Goal: Transaction & Acquisition: Purchase product/service

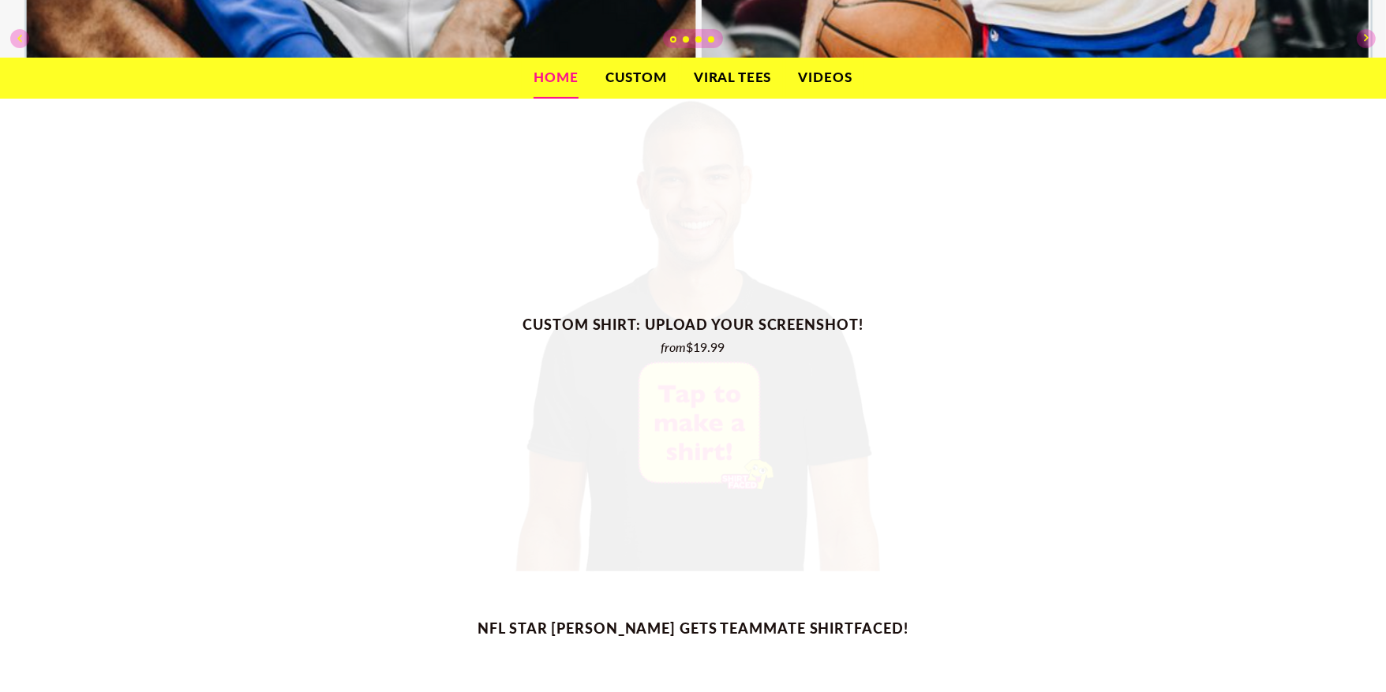
scroll to position [467, 0]
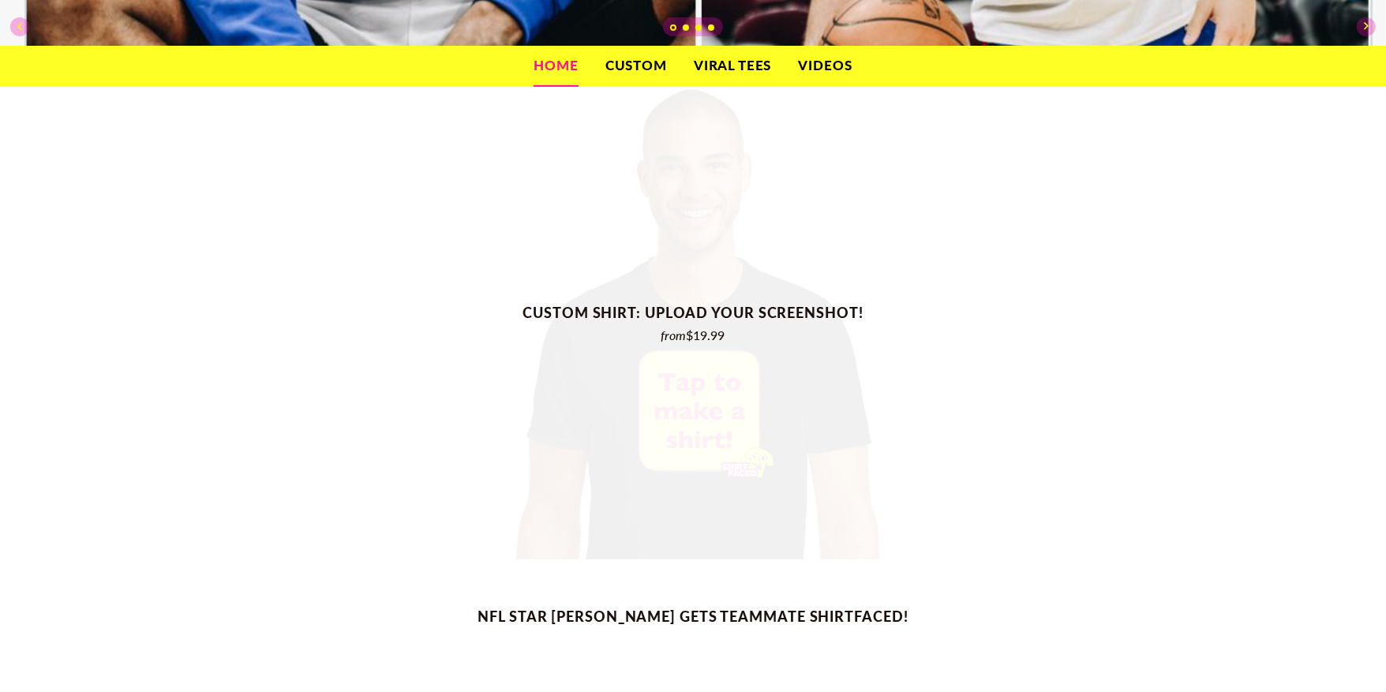
click at [686, 530] on span "Custom Shirt: Upload Your Screenshot! from $19.99" at bounding box center [693, 324] width 1386 height 474
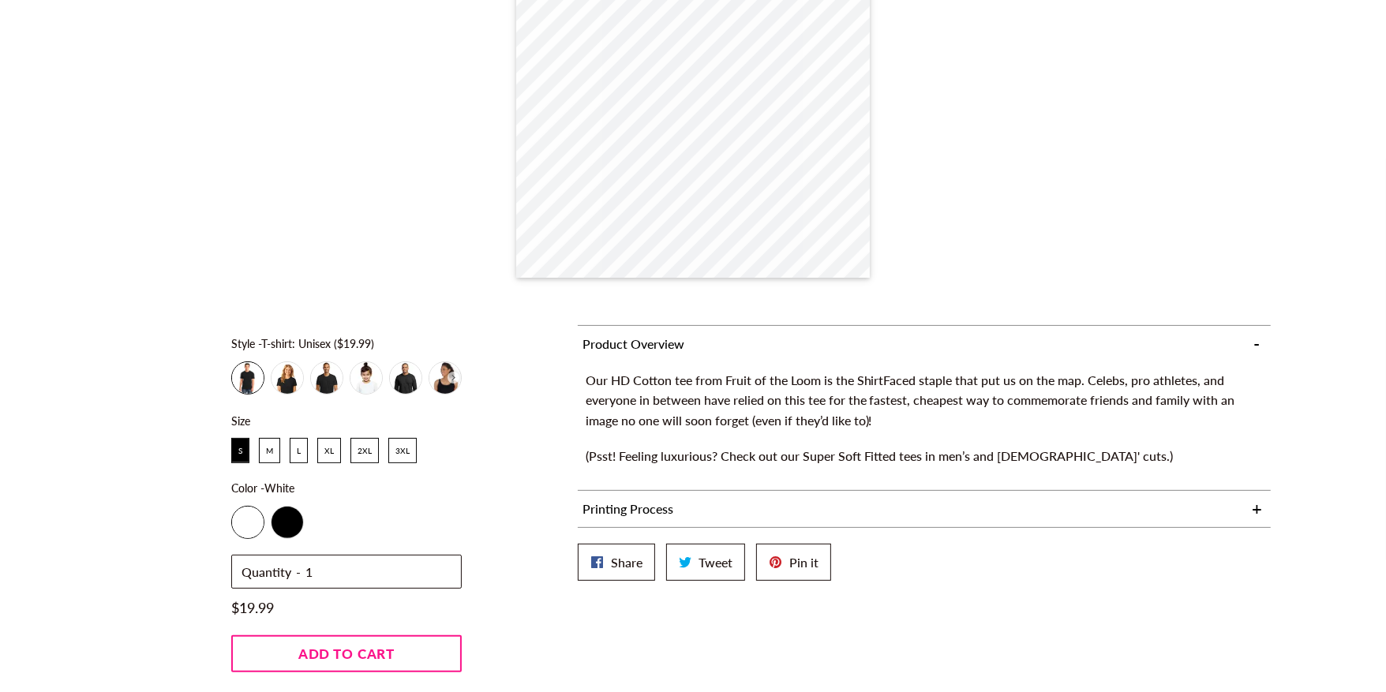
scroll to position [494, 0]
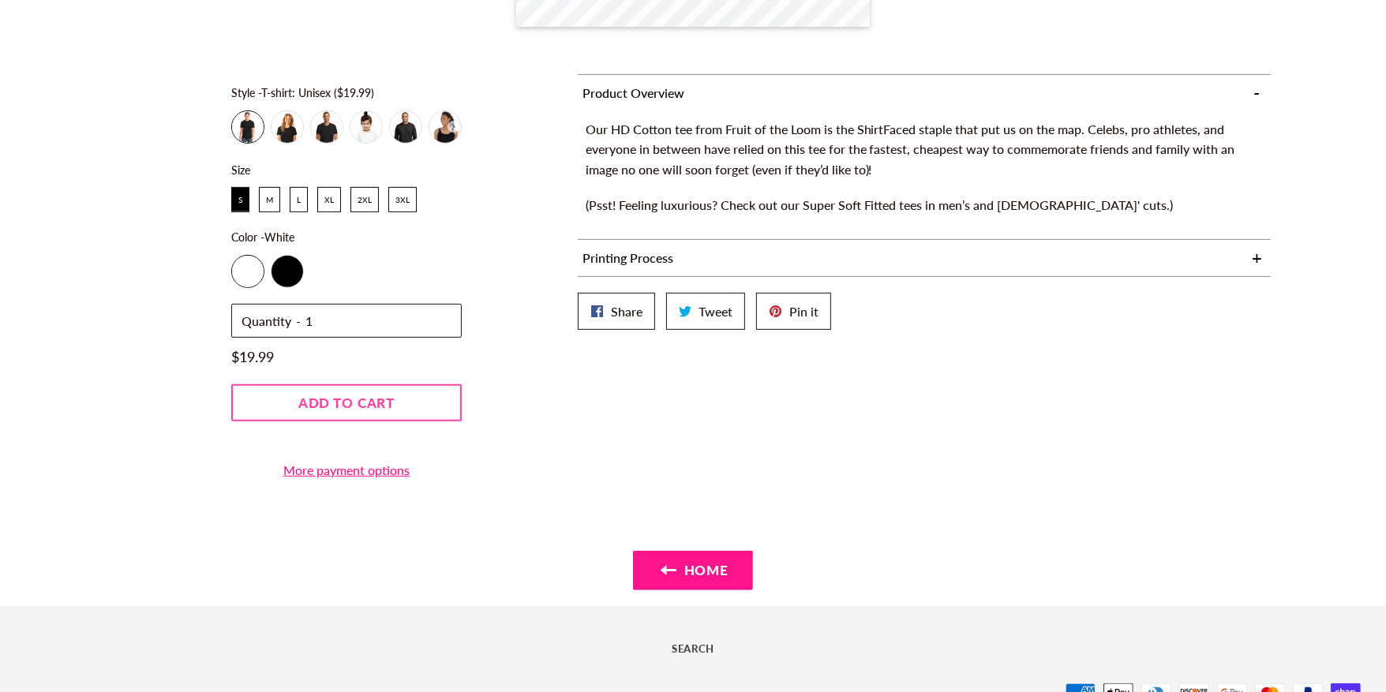
click at [397, 392] on button "Add to cart" at bounding box center [346, 402] width 231 height 37
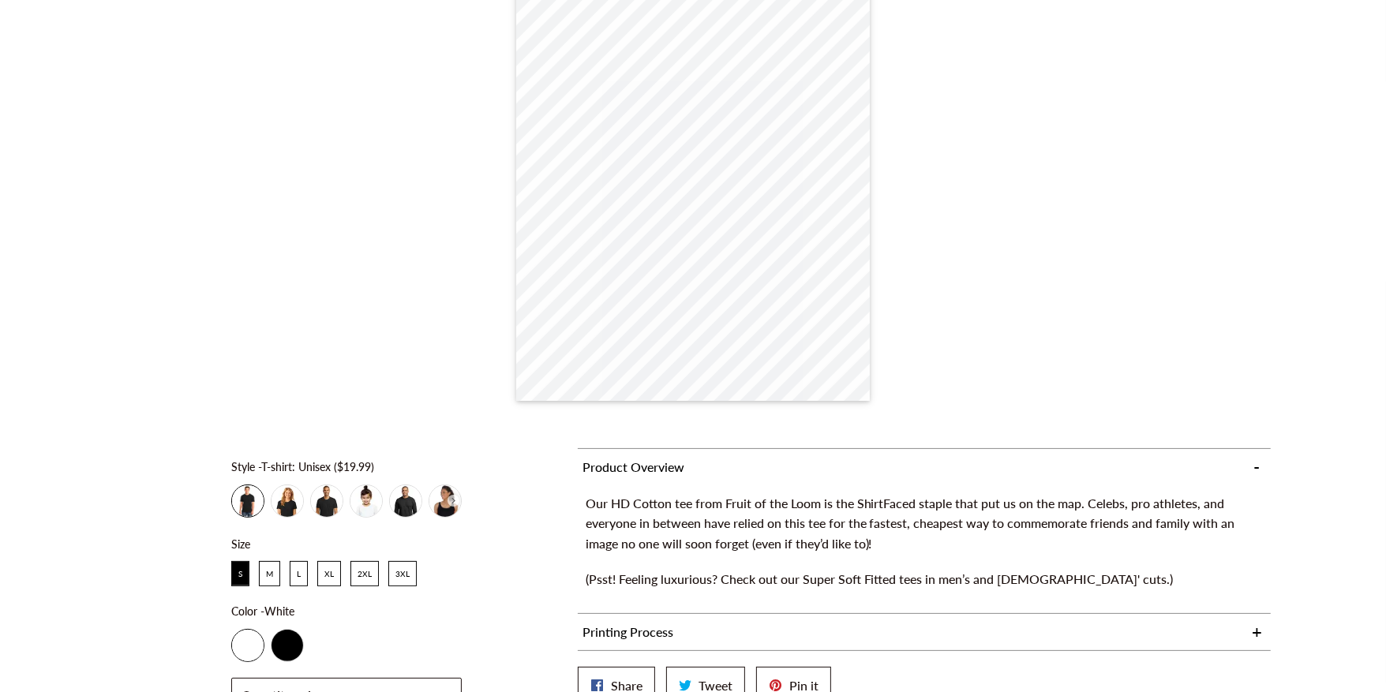
scroll to position [96, 0]
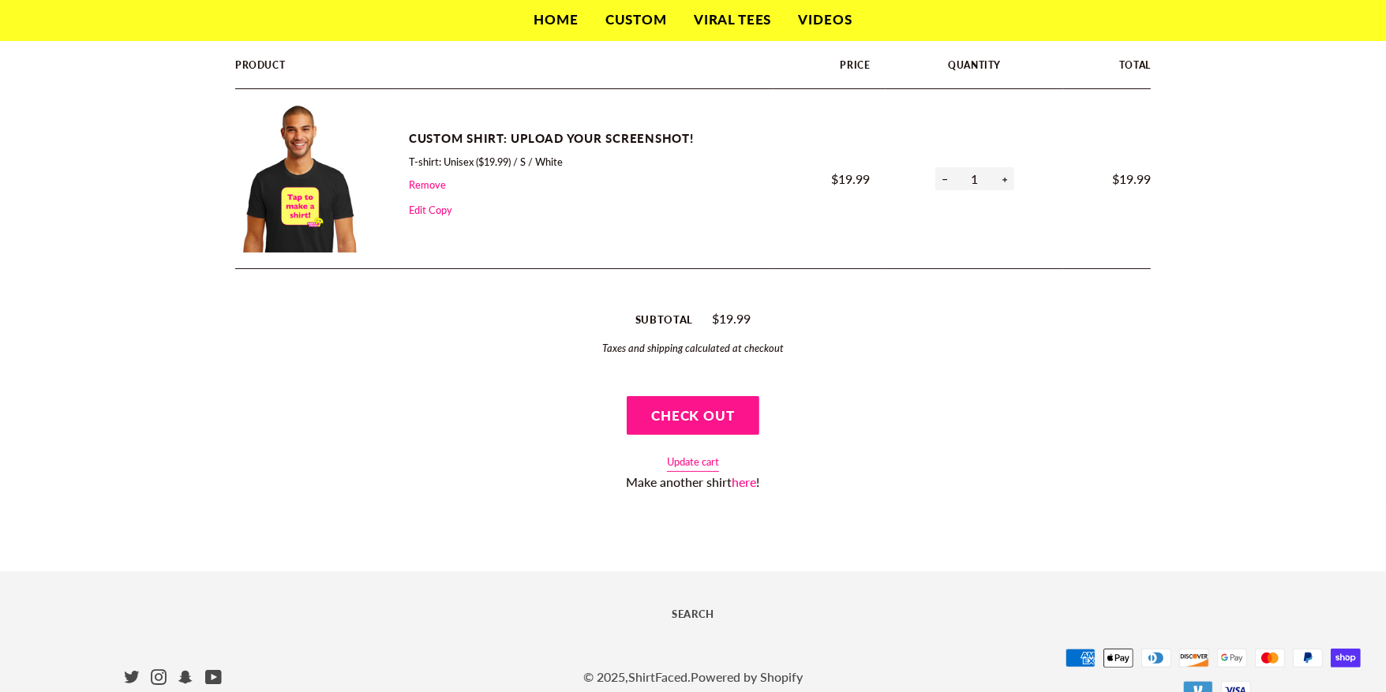
scroll to position [109, 0]
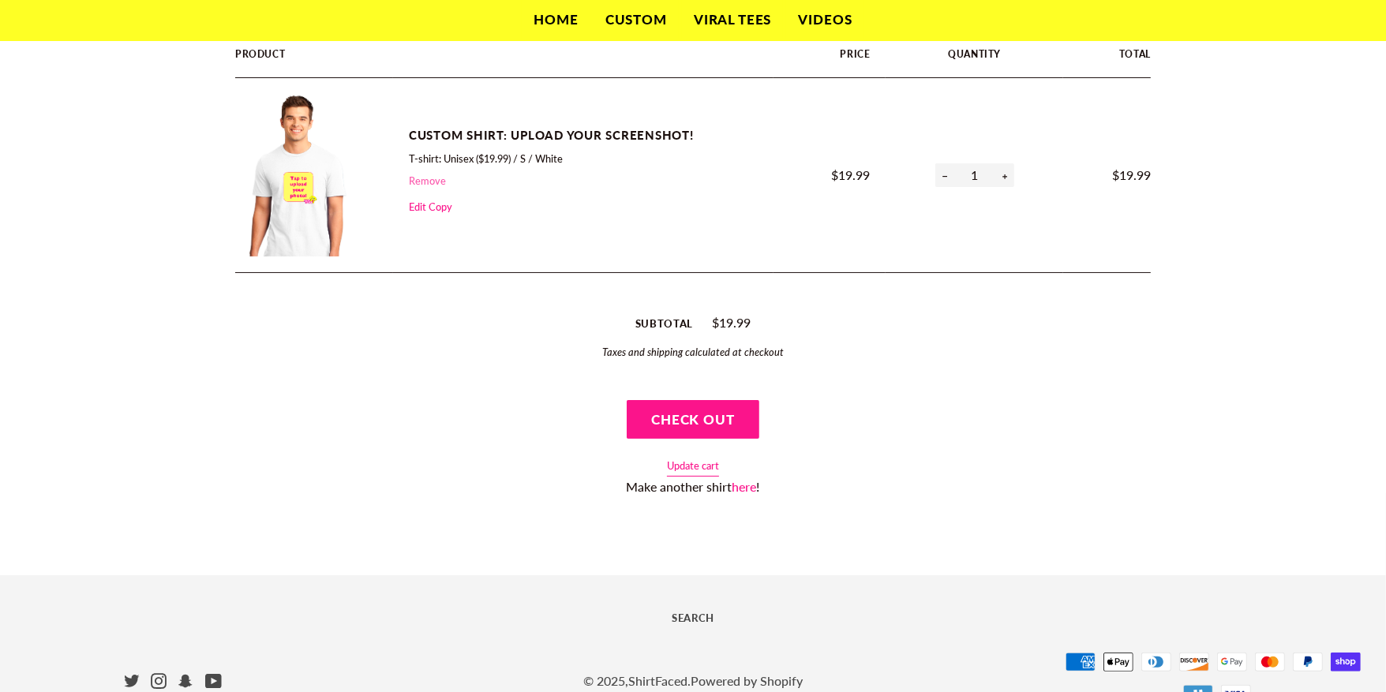
click at [431, 174] on link "Remove" at bounding box center [427, 180] width 37 height 13
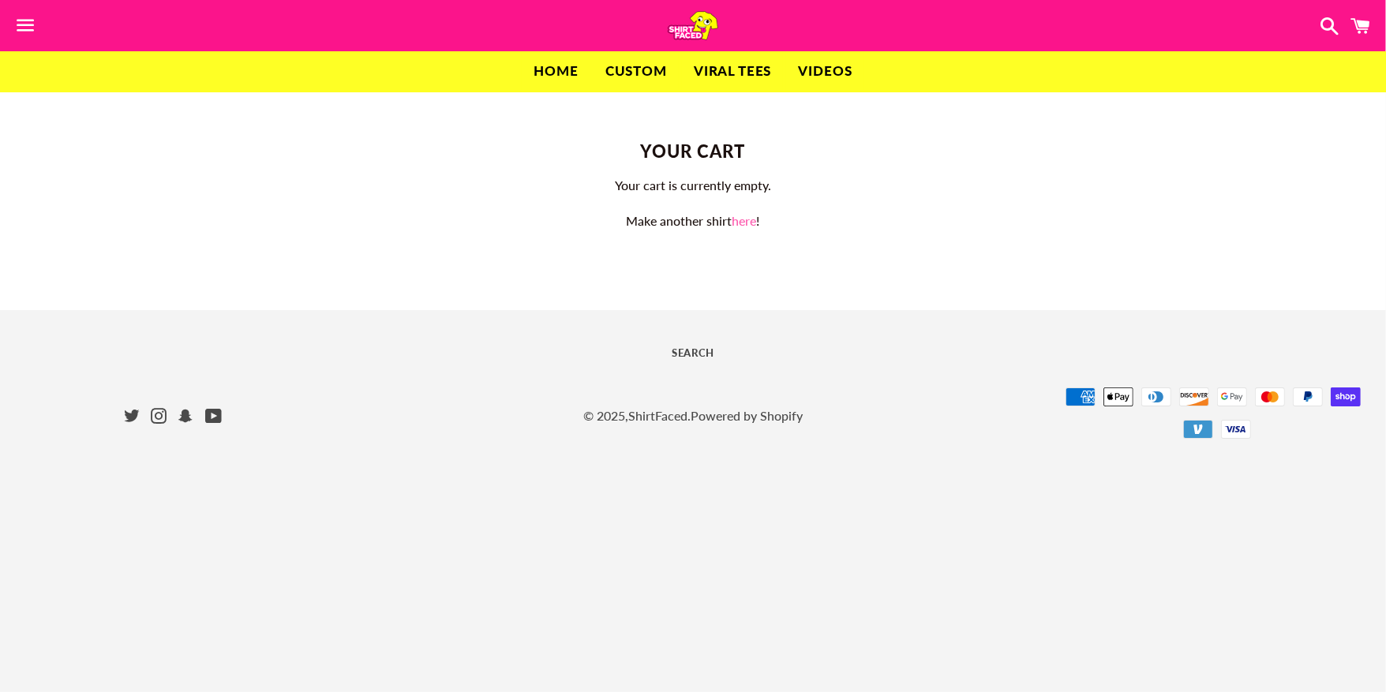
click at [742, 216] on link "here" at bounding box center [745, 220] width 24 height 15
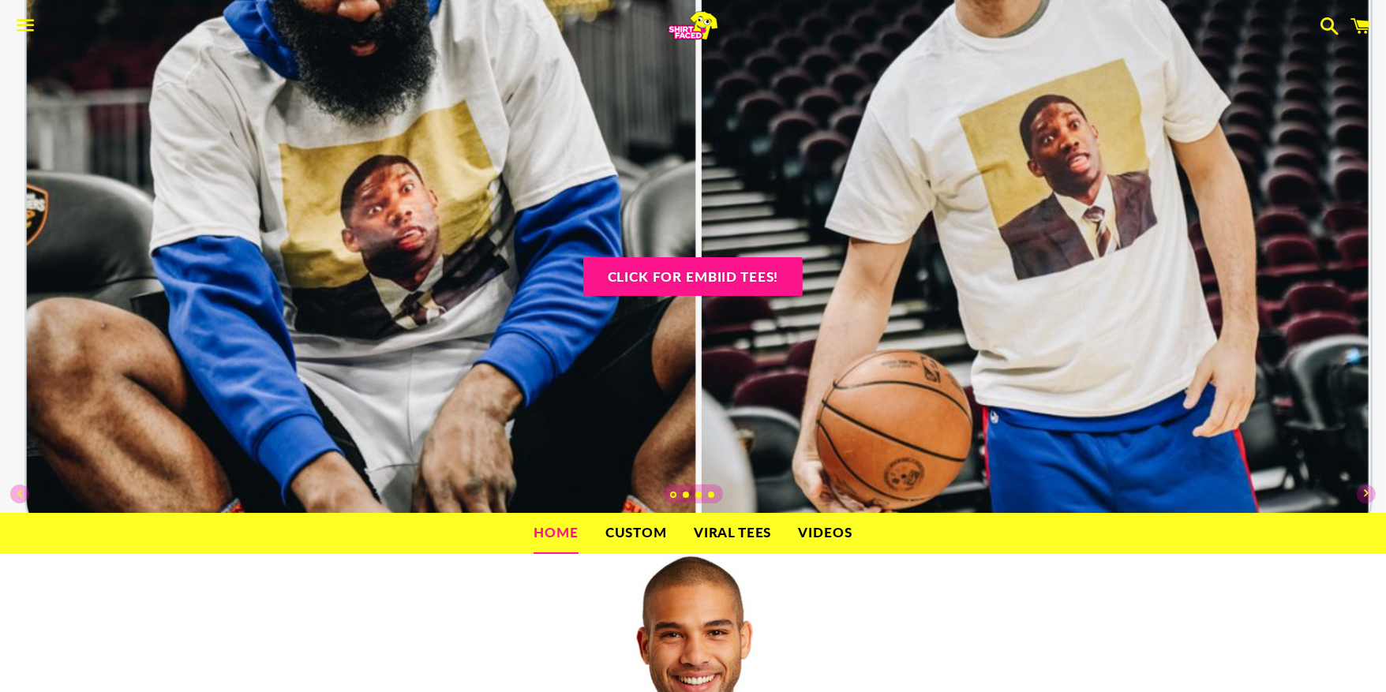
click at [646, 542] on link "Custom" at bounding box center [636, 532] width 85 height 39
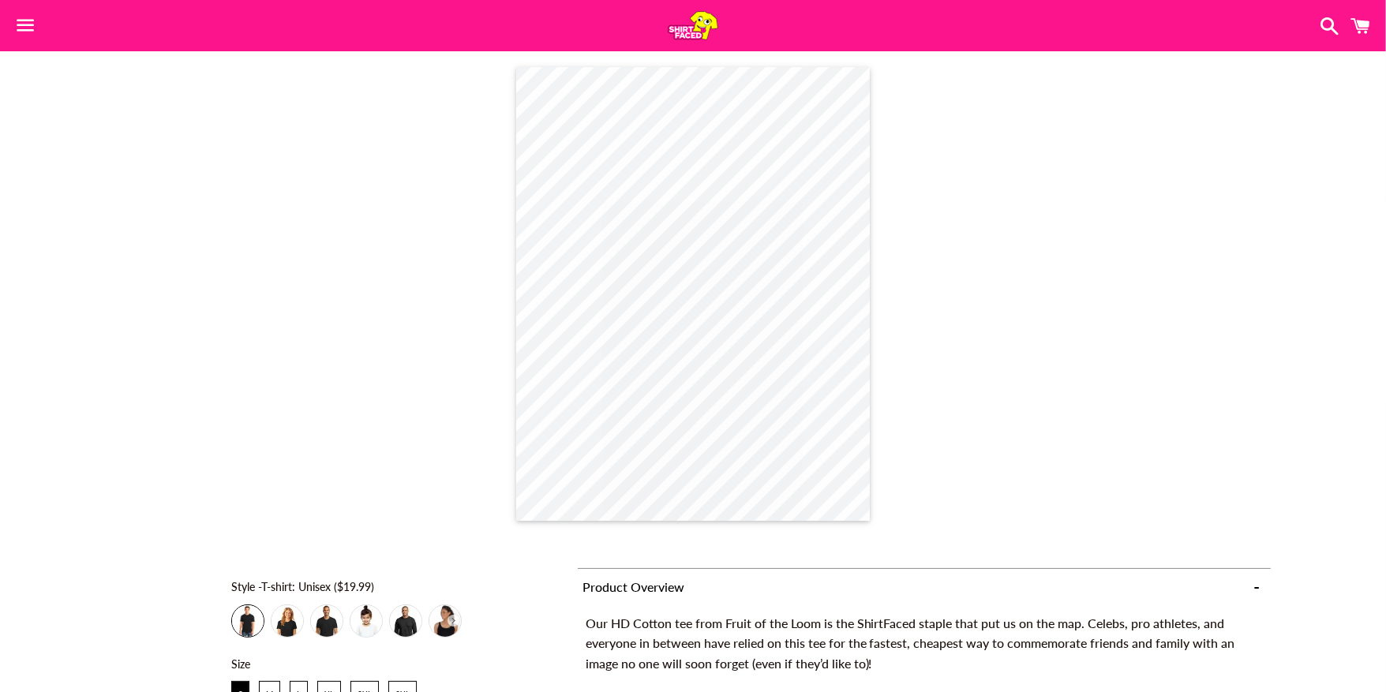
click at [715, 324] on body "Search close (esc) Close menu Home Custom Viral Tees Videos Search Twitter Inst…" at bounding box center [693, 636] width 1386 height 1273
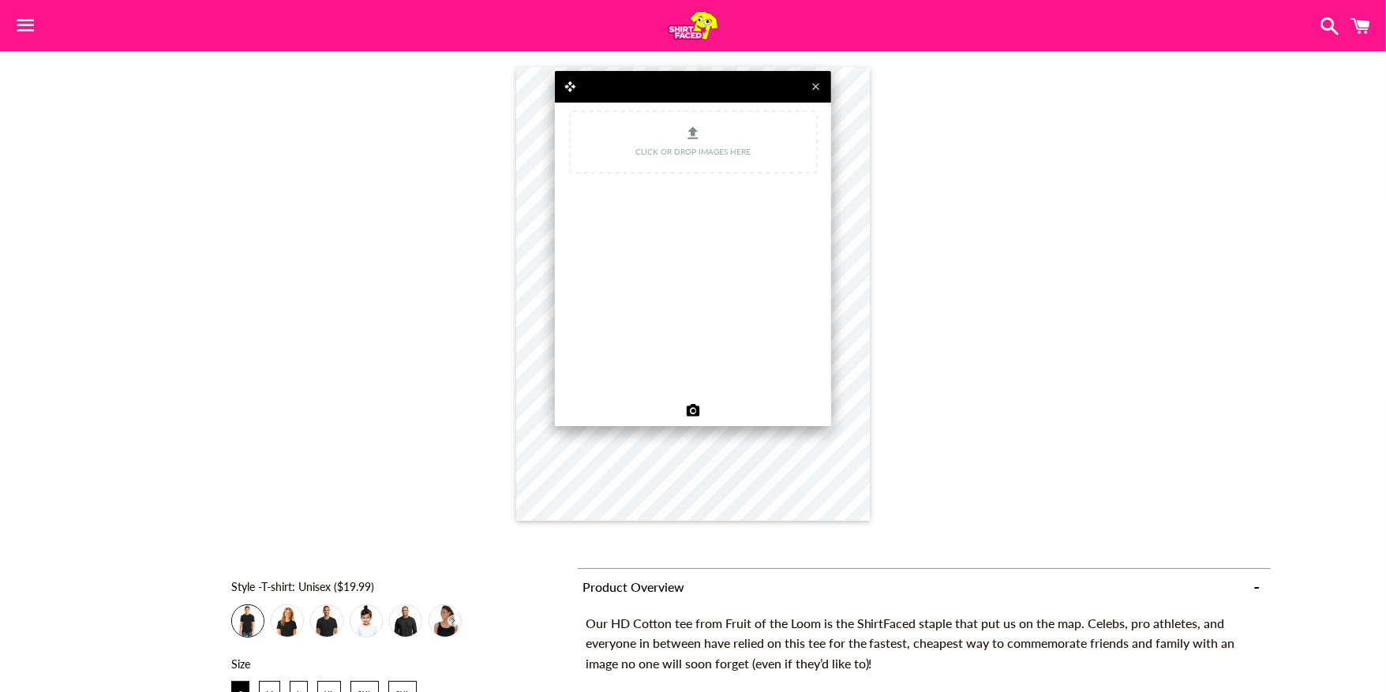
click at [707, 152] on span "Click or drop images here" at bounding box center [693, 152] width 245 height 16
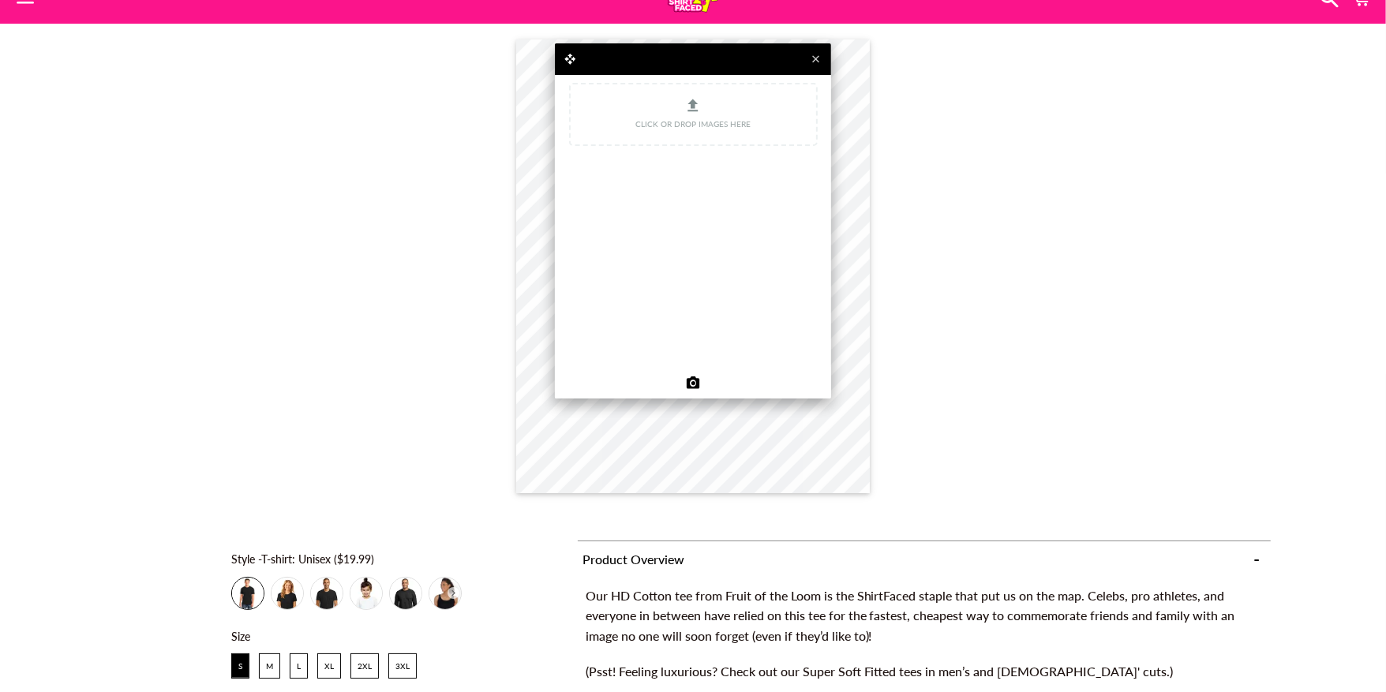
scroll to position [32, 0]
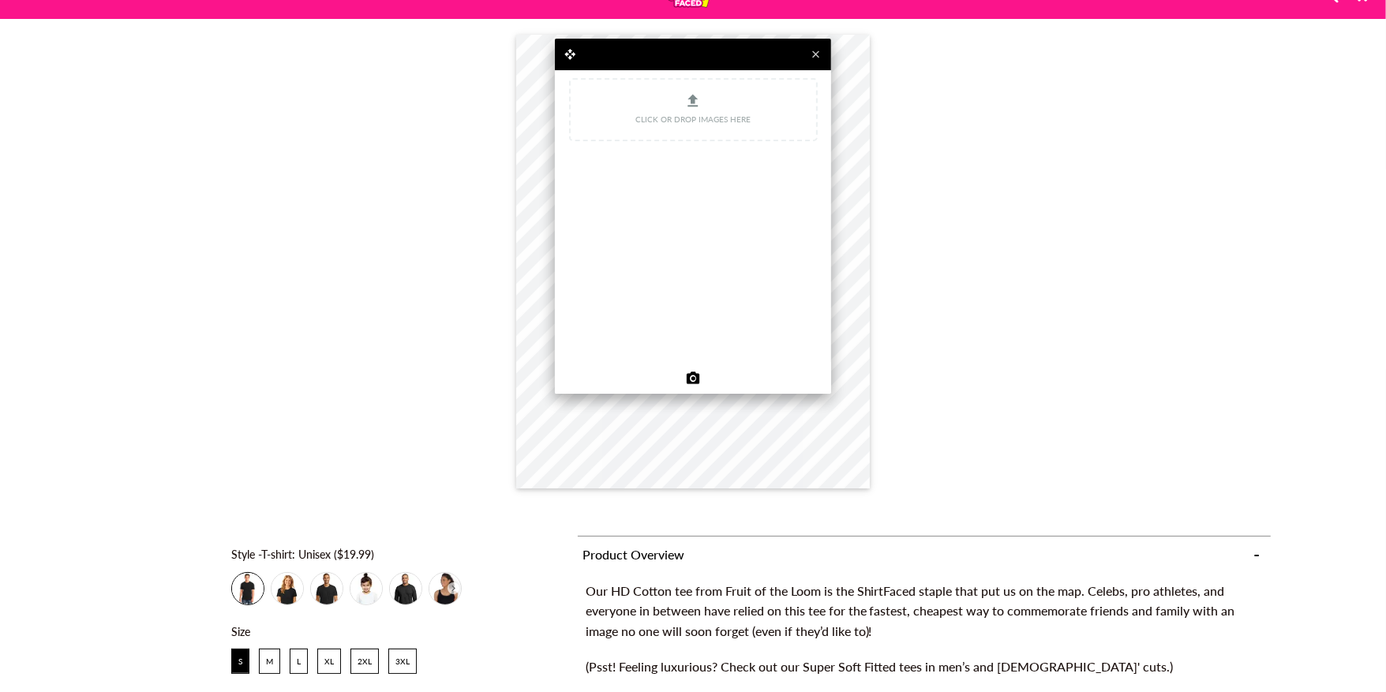
click at [743, 101] on div "Click or drop images here" at bounding box center [693, 109] width 245 height 35
type input "C:\fakepath\Feather Face.JPEG"
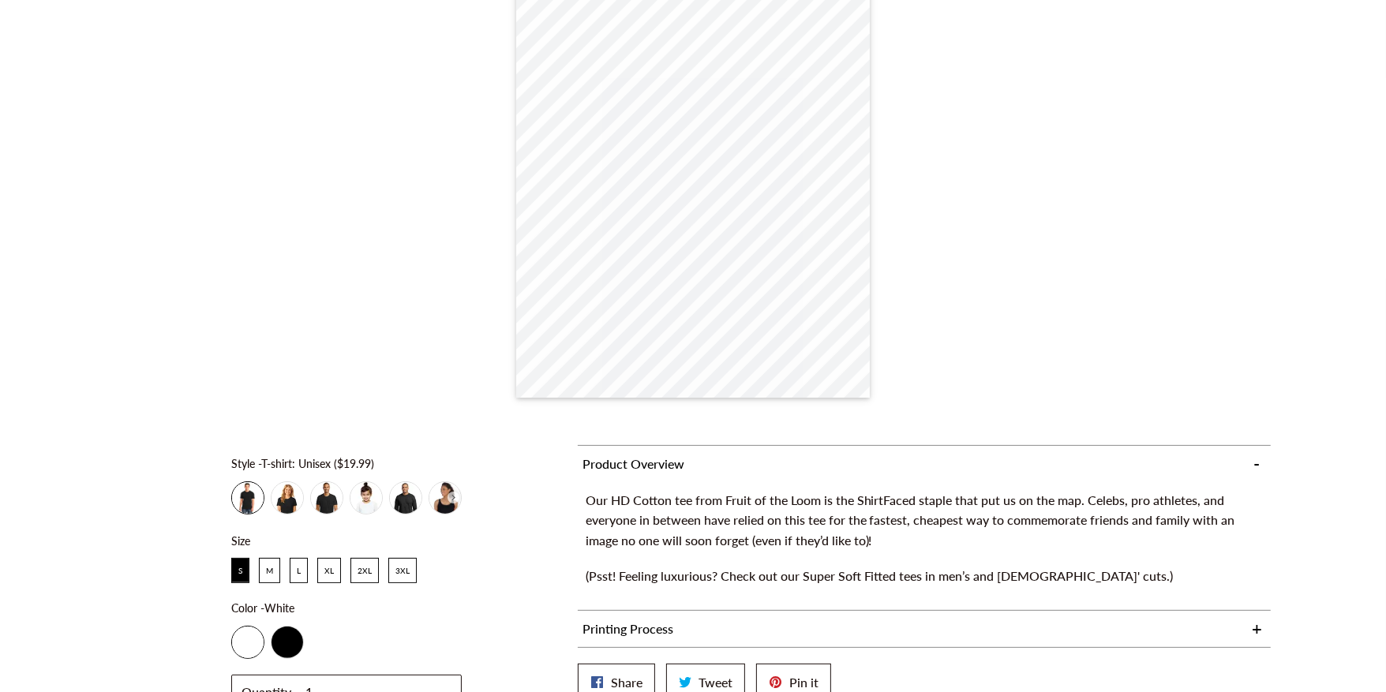
scroll to position [124, 0]
click at [277, 583] on ul "S $19.99 M $19.99 L $19.99 XL $19.99 2XL $19.99 3XL $19.99" at bounding box center [346, 573] width 231 height 32
click at [270, 566] on span "M" at bounding box center [269, 569] width 7 height 9
click at [368, 497] on div "T-shirt: Kids Super-Soft Fitted ($29.99)" at bounding box center [366, 498] width 32 height 32
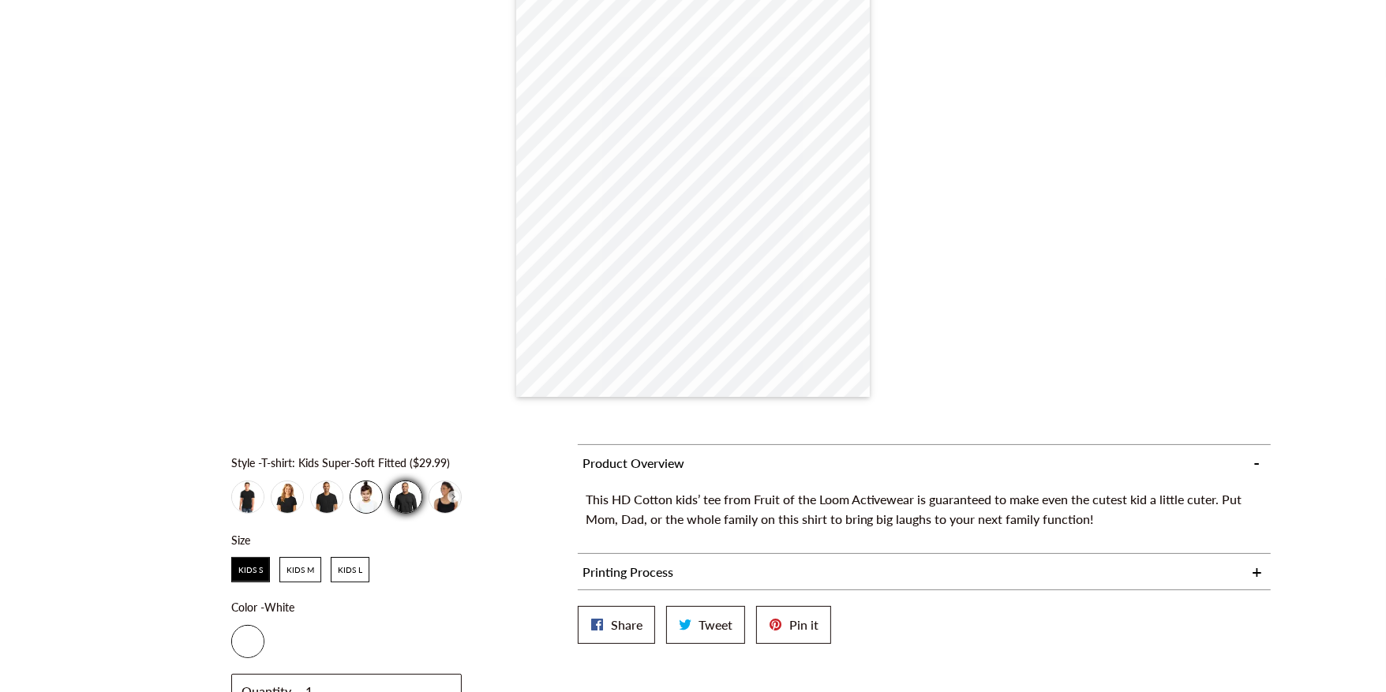
click at [410, 507] on div "Long-sleeve: Unisex Super-Soft ($34.99)" at bounding box center [406, 498] width 32 height 32
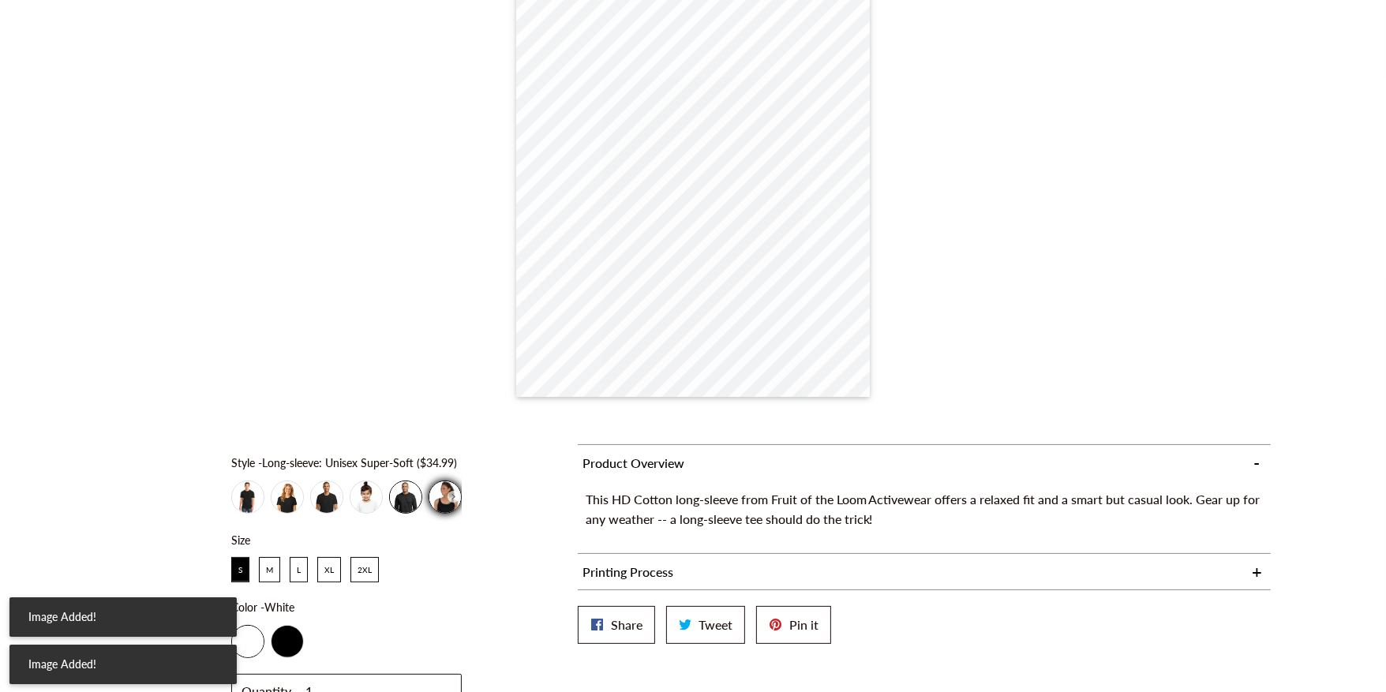
click at [436, 504] on div "Tank: Ladies Super-Soft ($34.99)" at bounding box center [445, 498] width 32 height 32
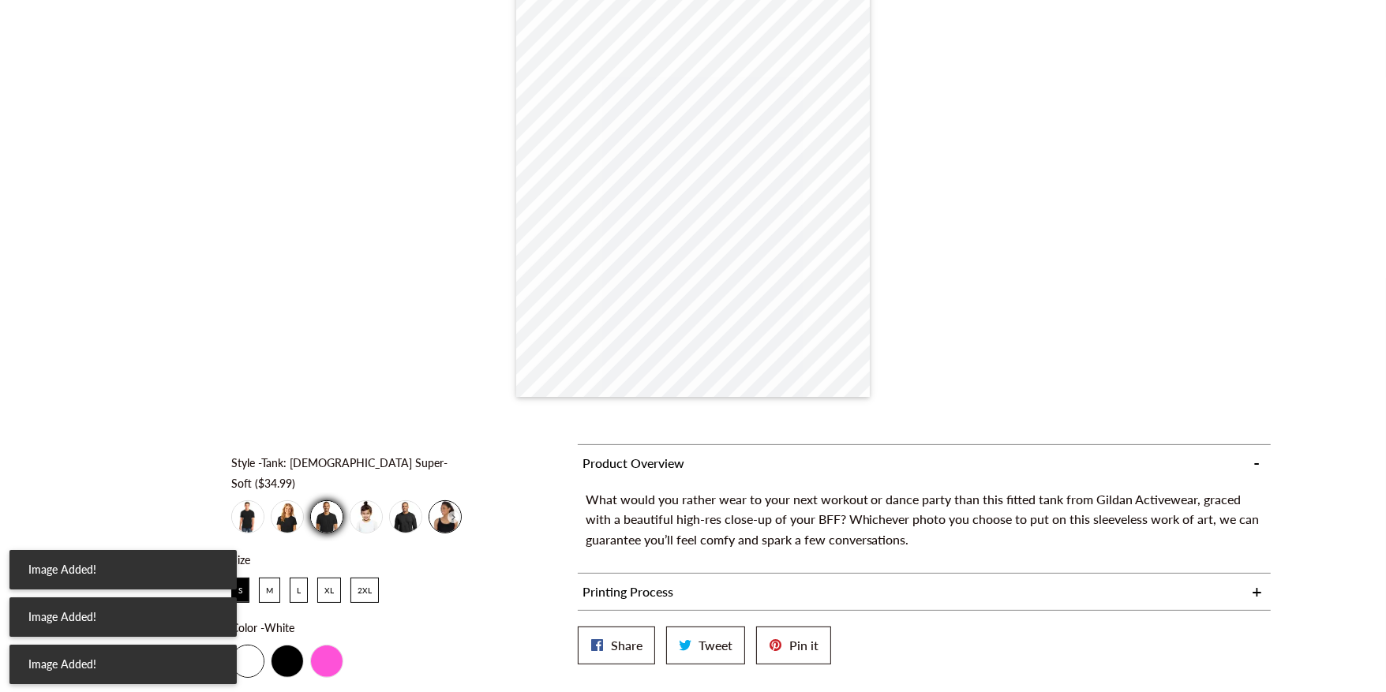
click at [327, 505] on div "T-shirt: Men's Super-Soft Fitted ($29.99)" at bounding box center [327, 517] width 32 height 32
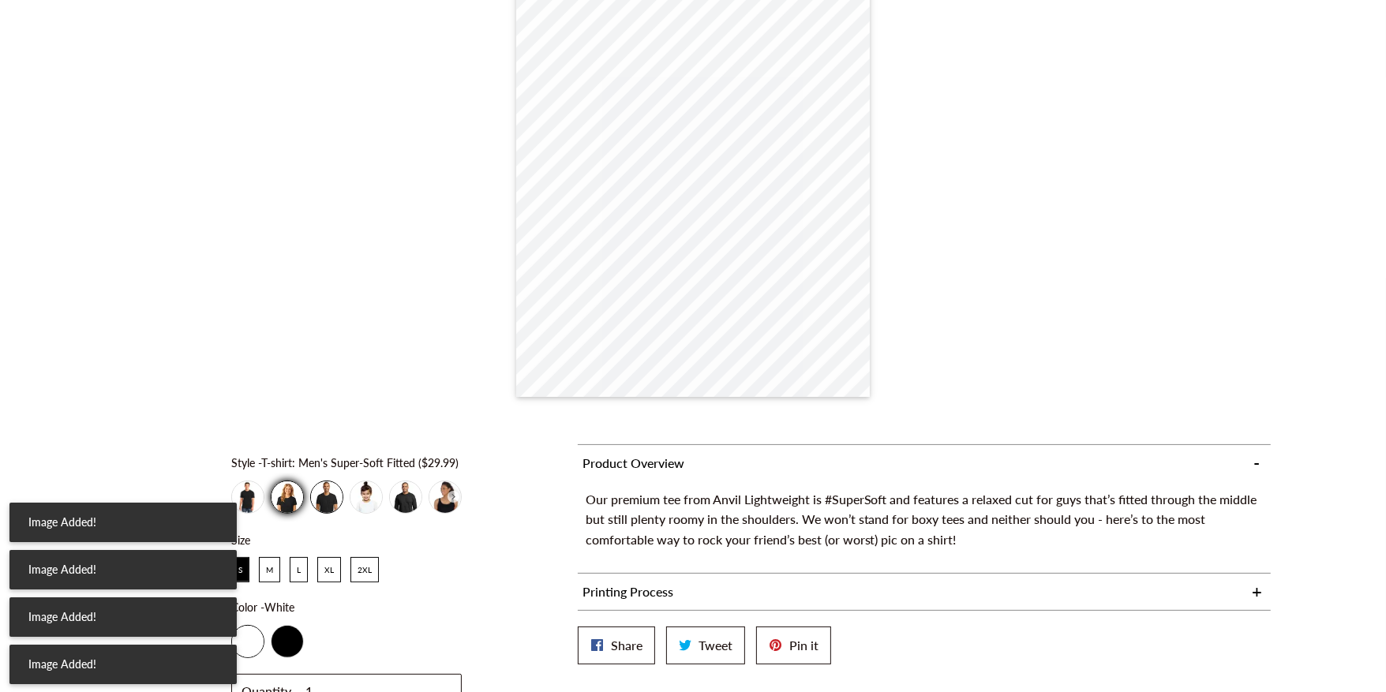
click at [275, 507] on div "T-shirt: Ladies Super-Soft Fitted ($29.99)" at bounding box center [288, 498] width 32 height 32
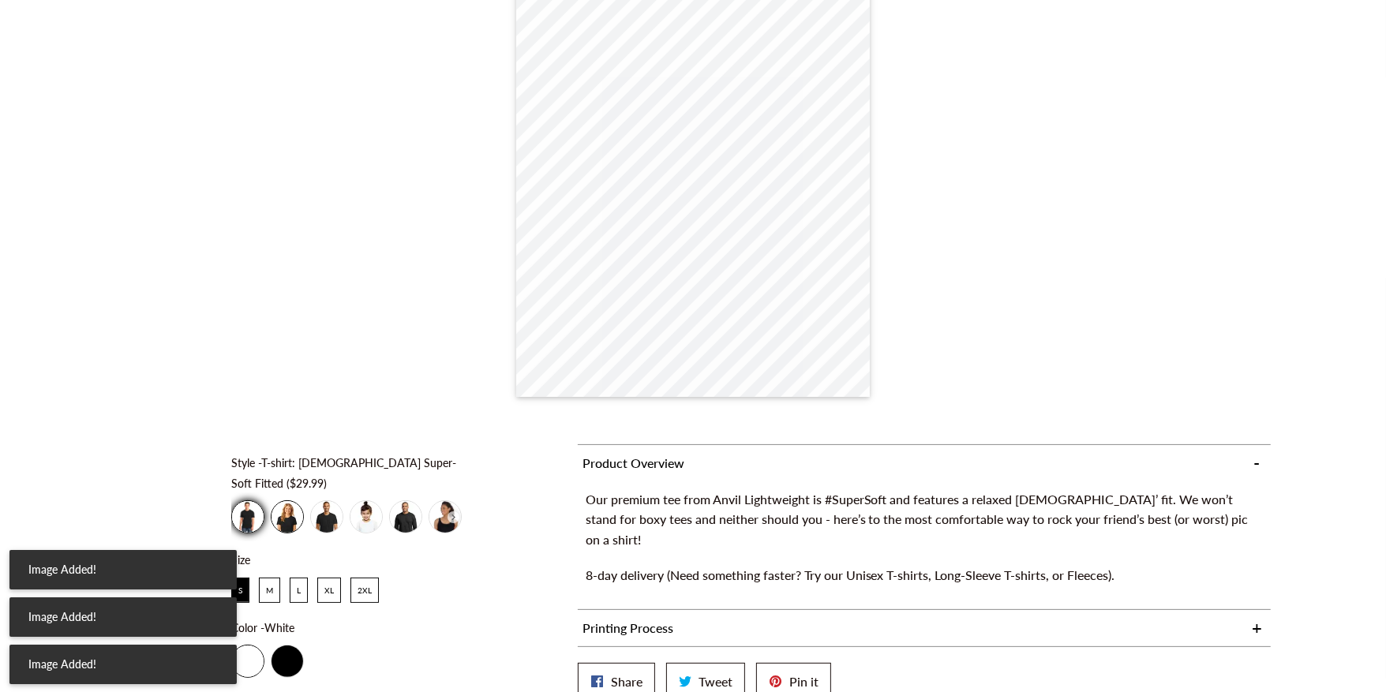
click at [237, 506] on div "T-shirt: Unisex ($19.99)" at bounding box center [248, 517] width 32 height 32
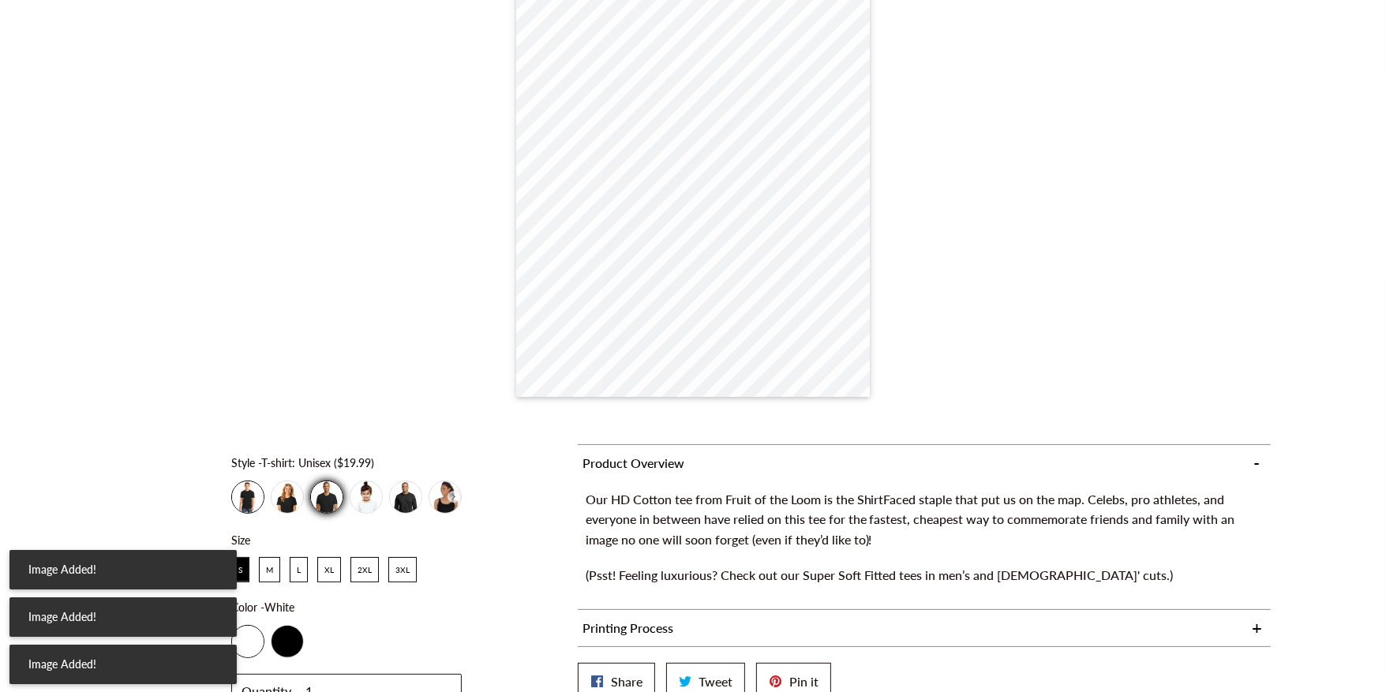
click at [324, 501] on div "T-shirt: Men's Super-Soft Fitted ($29.99)" at bounding box center [327, 498] width 32 height 32
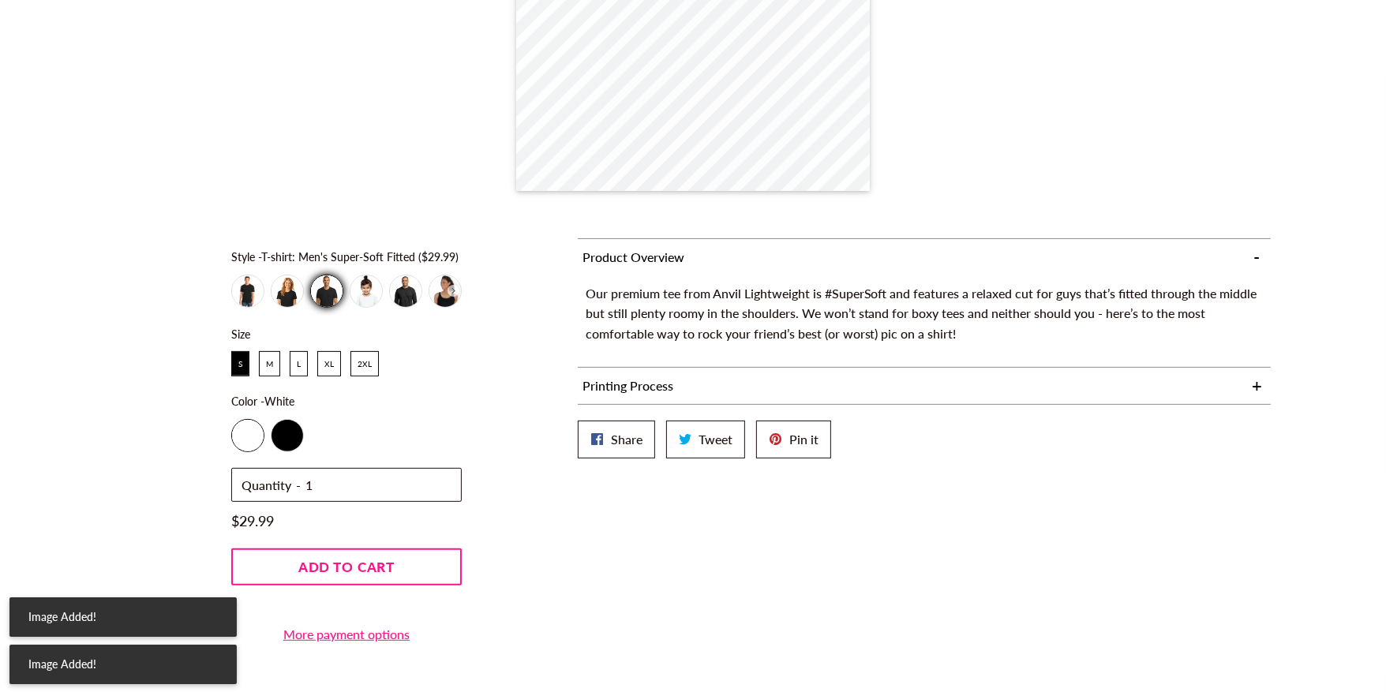
scroll to position [359, 0]
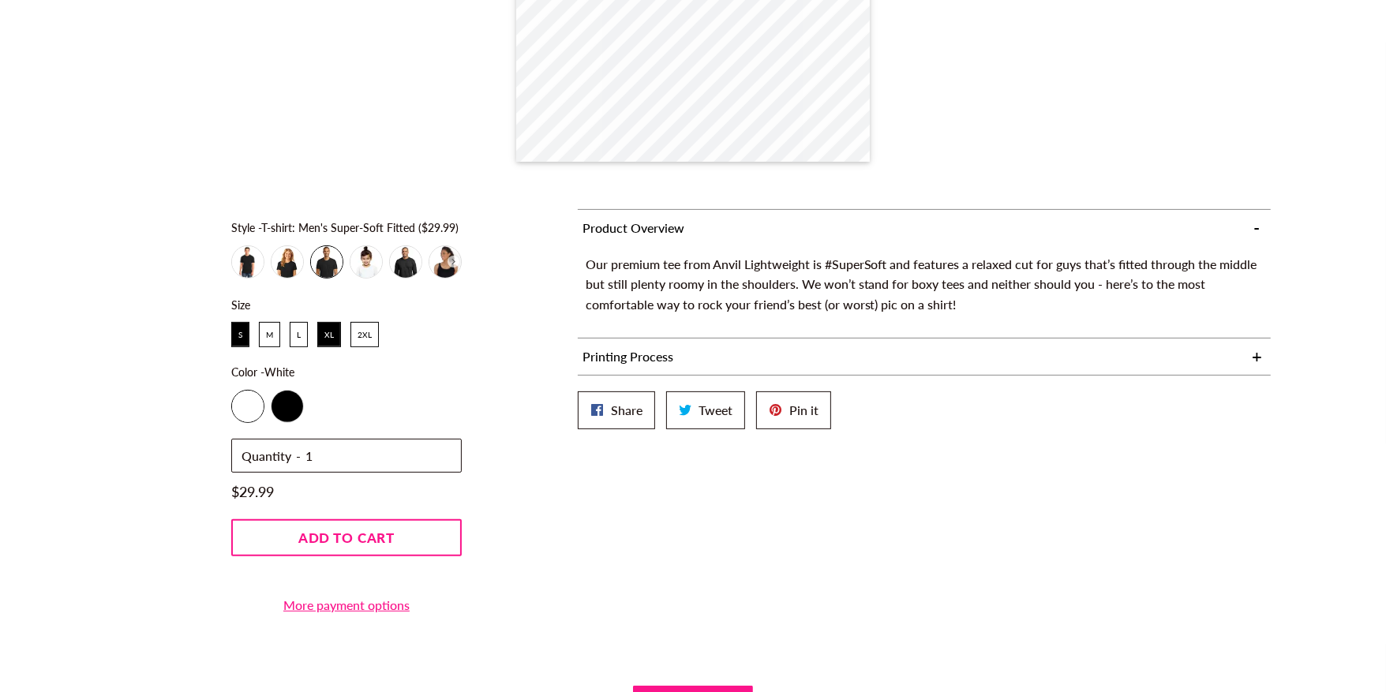
click at [332, 334] on div "XL" at bounding box center [329, 335] width 22 height 24
click at [276, 337] on div "M" at bounding box center [270, 335] width 20 height 24
click at [253, 246] on div "T-shirt: Unisex ($19.99)" at bounding box center [248, 262] width 32 height 32
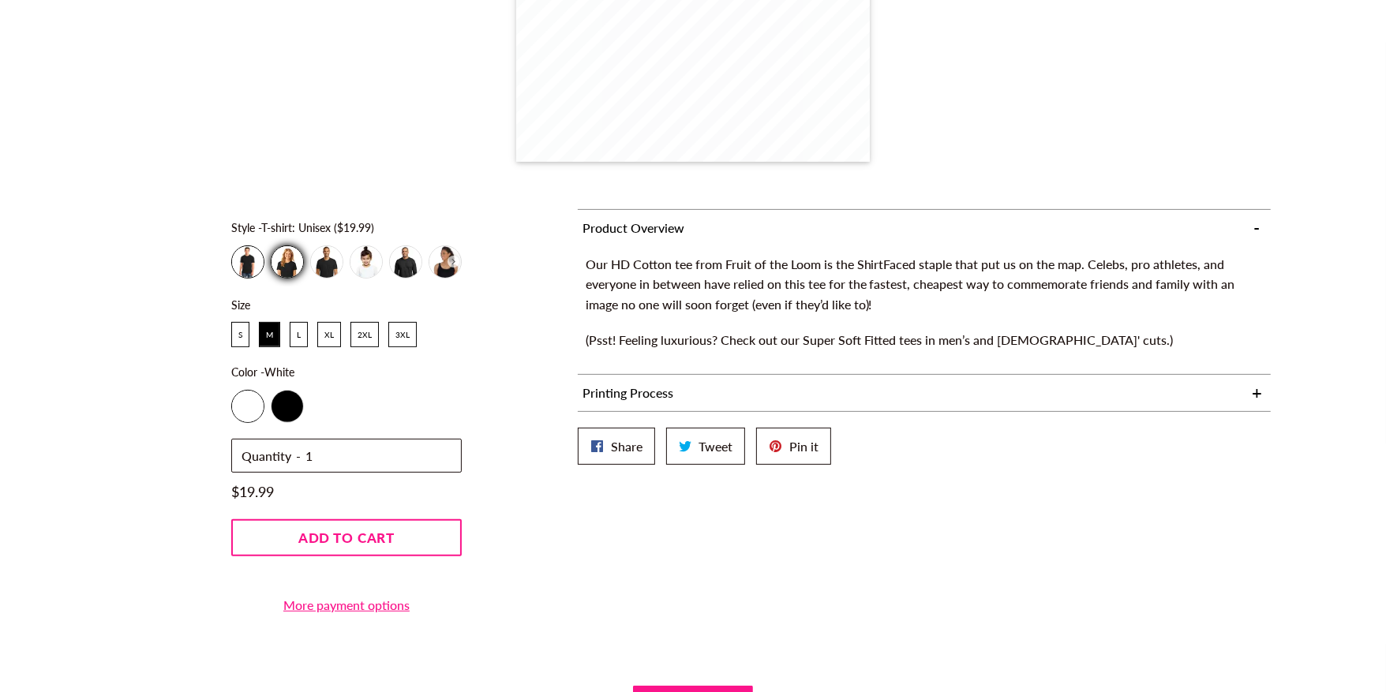
click at [290, 264] on div "T-shirt: Ladies Super-Soft Fitted ($29.99)" at bounding box center [288, 262] width 32 height 32
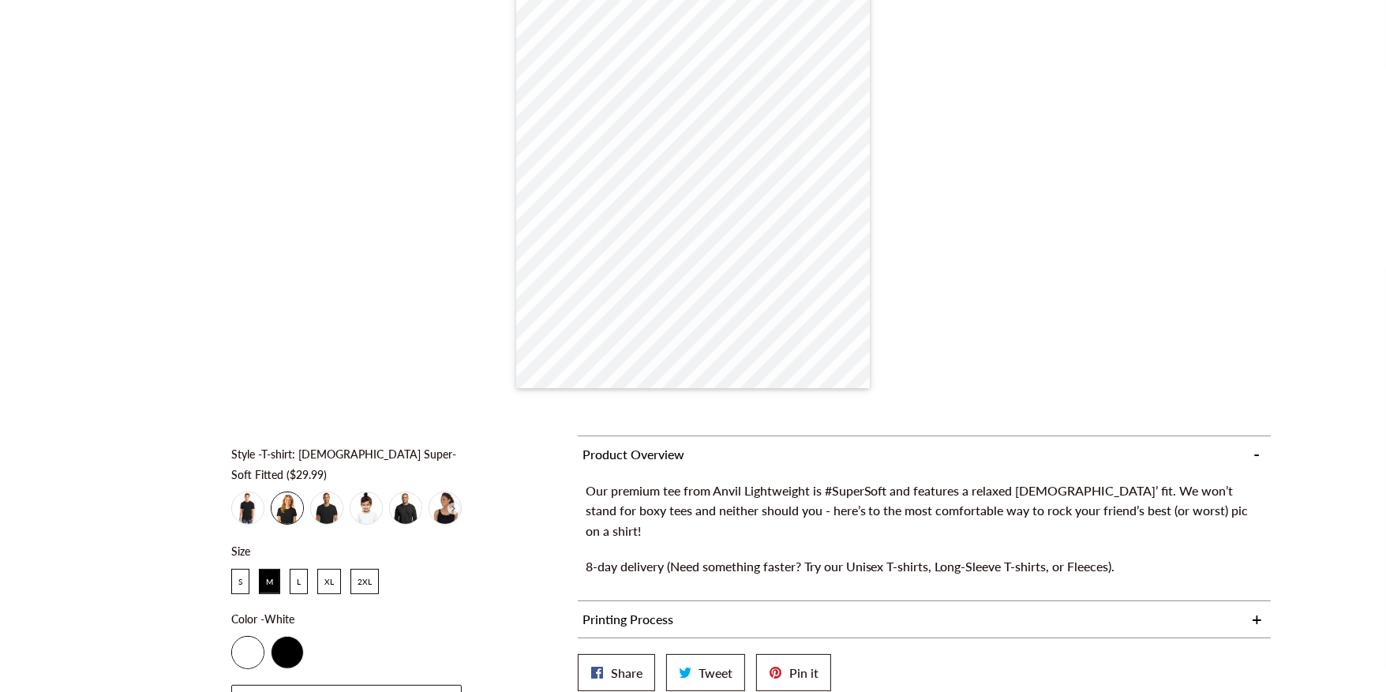
scroll to position [132, 0]
click at [238, 493] on div "T-shirt: Unisex ($19.99)" at bounding box center [248, 509] width 32 height 32
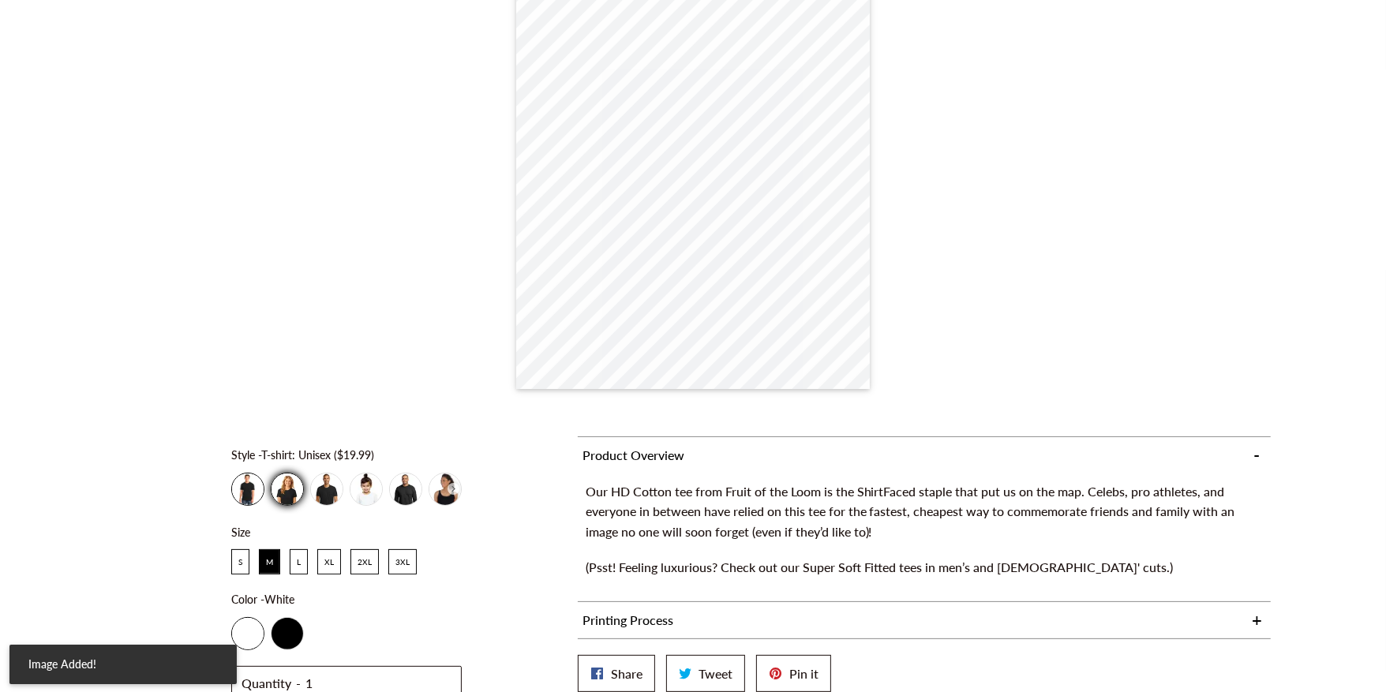
click at [287, 492] on div "T-shirt: Ladies Super-Soft Fitted ($29.99)" at bounding box center [288, 490] width 32 height 32
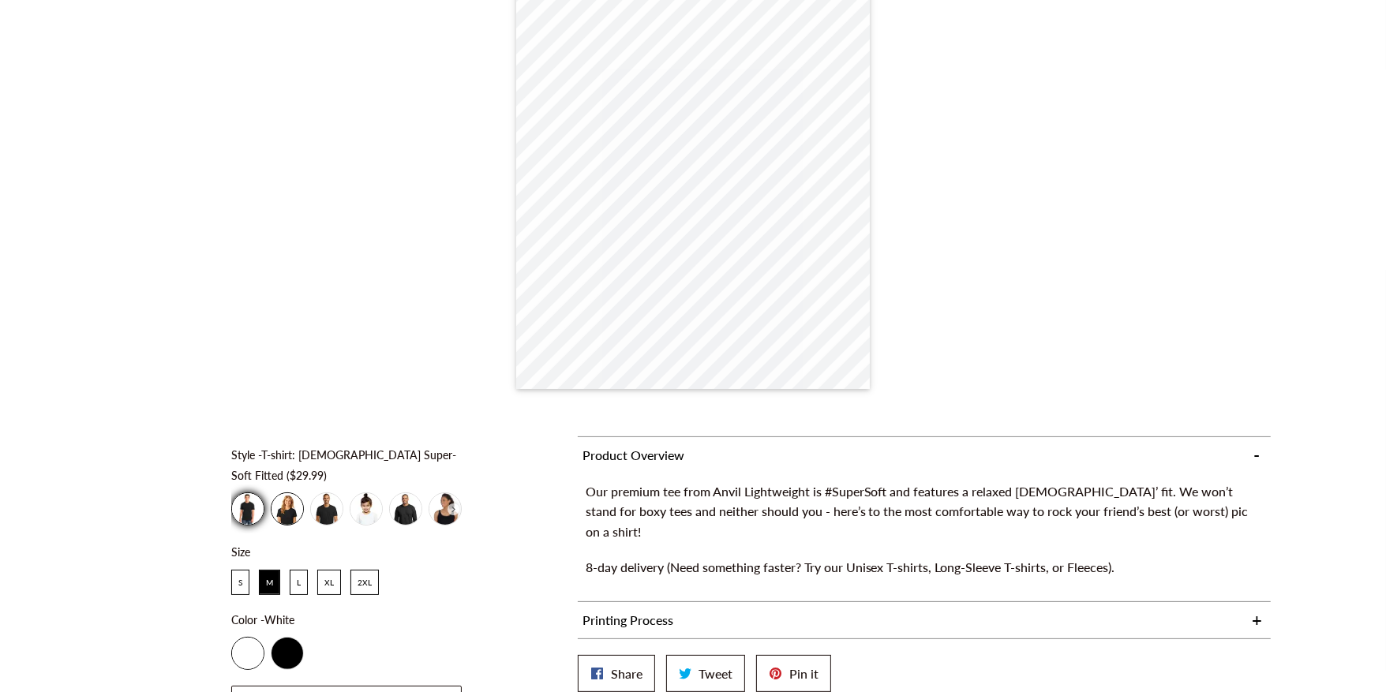
click at [253, 493] on div "T-shirt: Unisex ($19.99)" at bounding box center [248, 509] width 32 height 32
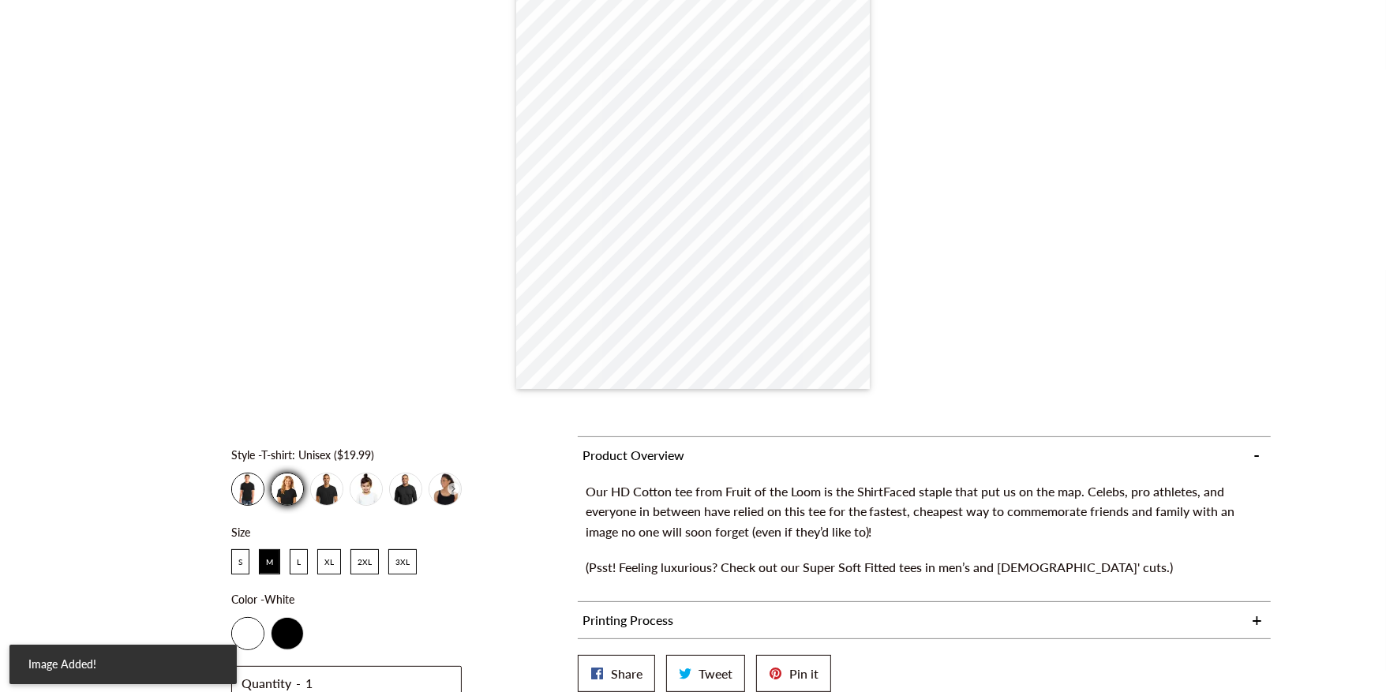
click at [290, 491] on div "T-shirt: Ladies Super-Soft Fitted ($29.99)" at bounding box center [288, 490] width 32 height 32
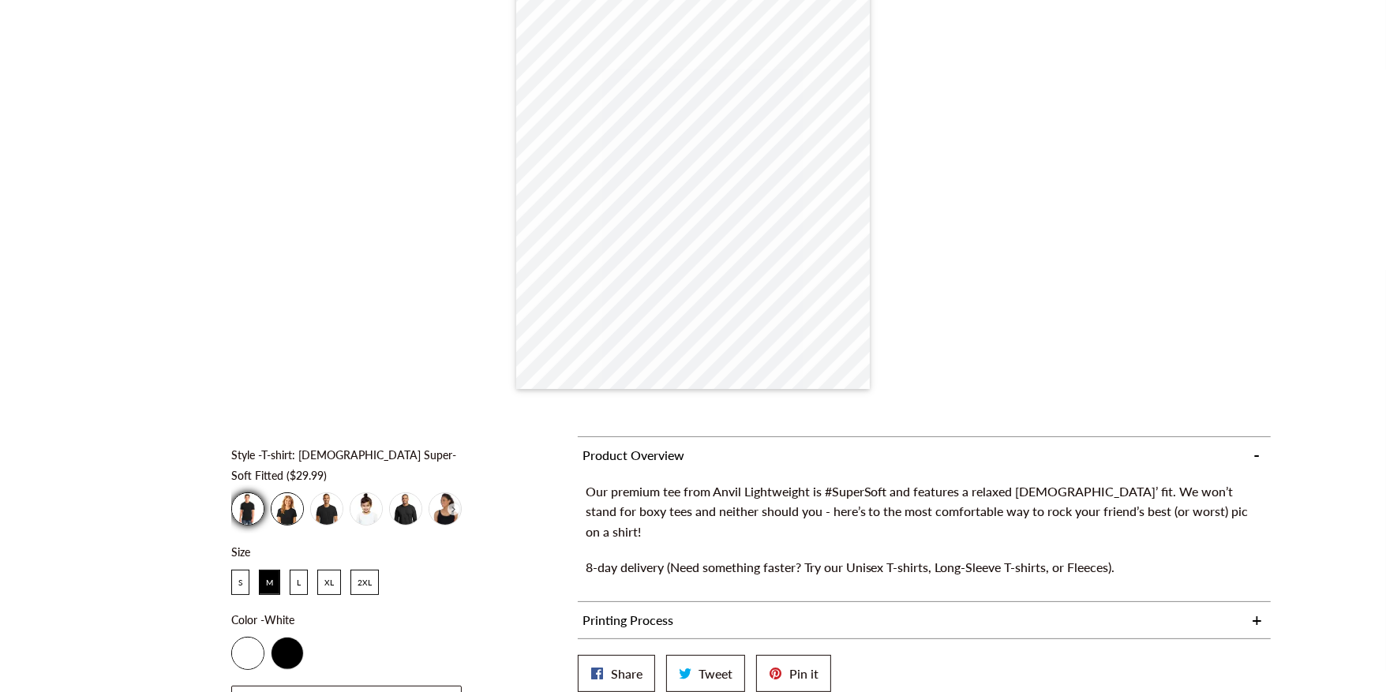
click at [242, 499] on div "T-shirt: Unisex ($19.99)" at bounding box center [248, 509] width 32 height 32
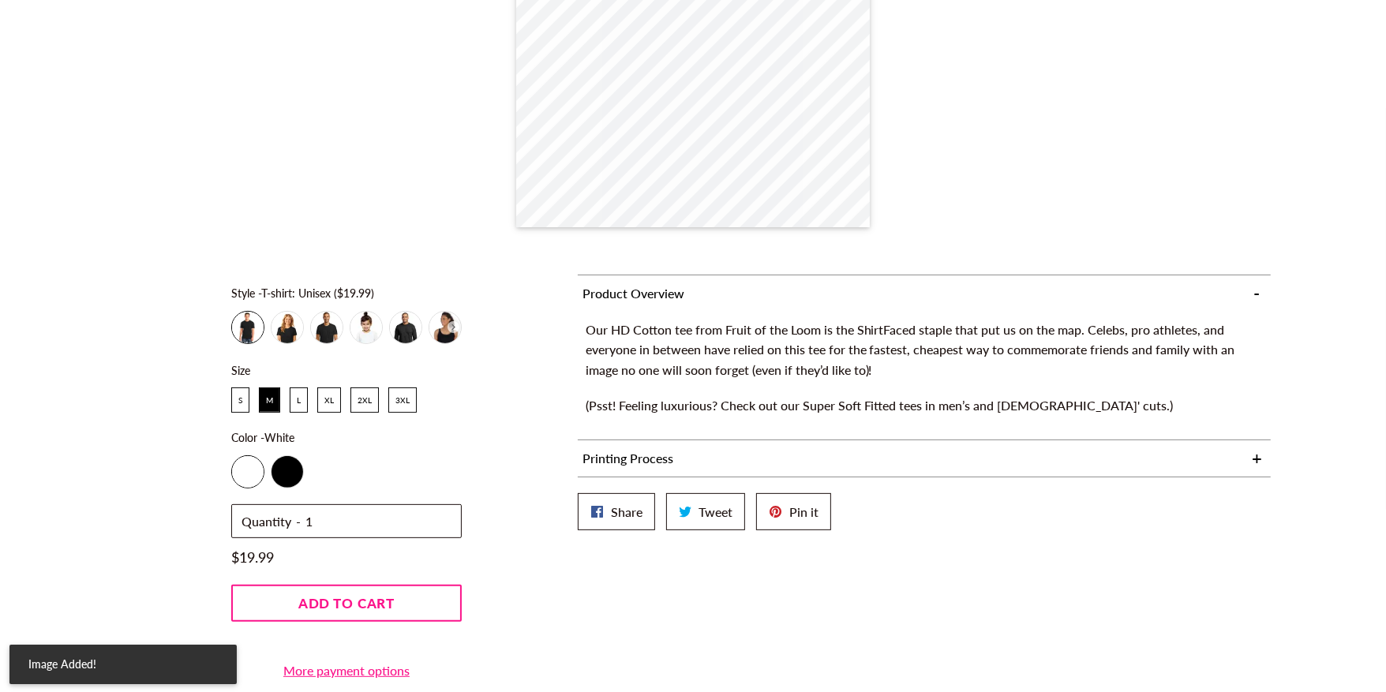
scroll to position [302, 0]
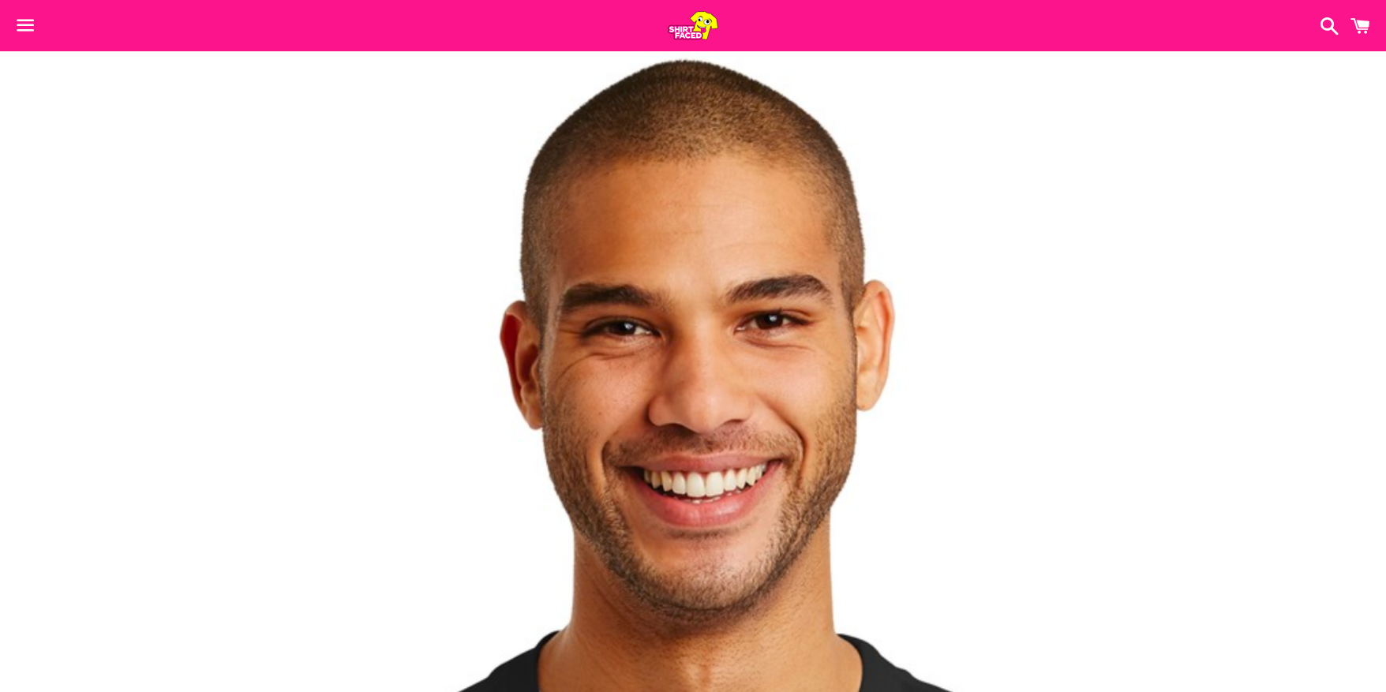
select select "T-shirt: [DEMOGRAPHIC_DATA] Super-Soft Fitted ($29.99)"
select select "M"
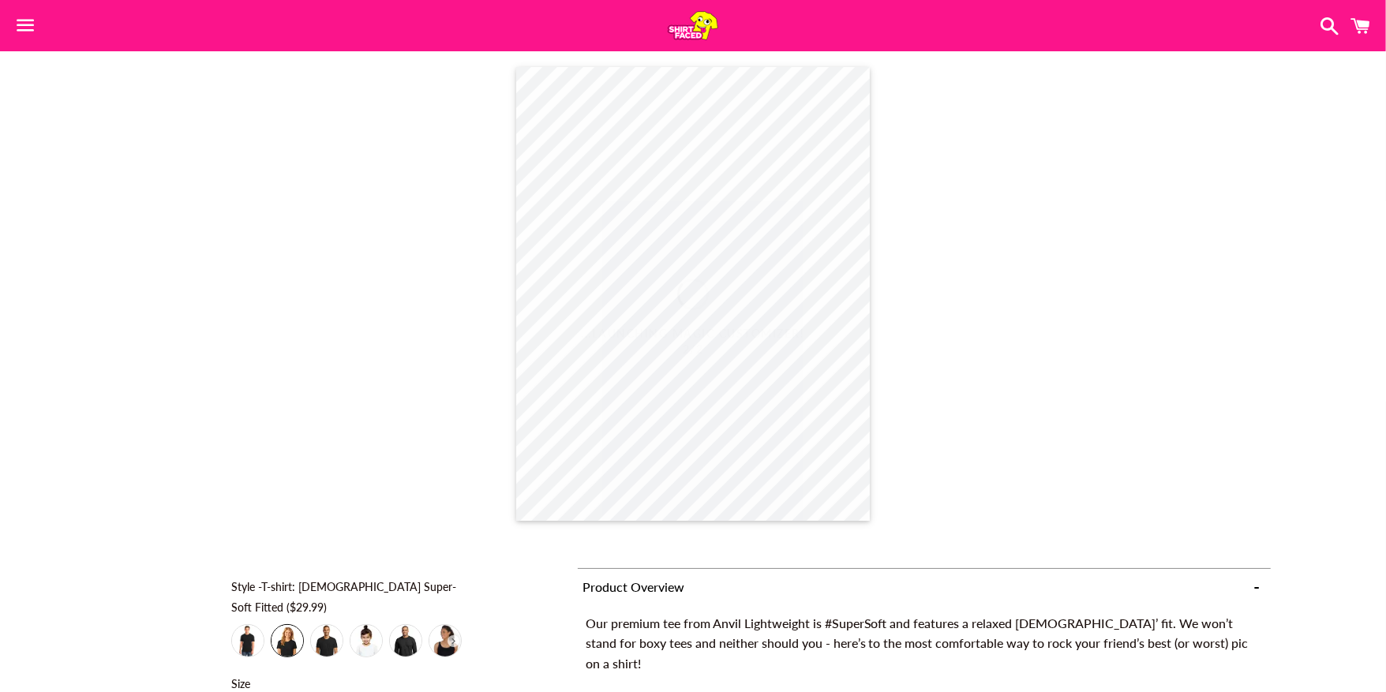
click at [30, 13] on span "button" at bounding box center [26, 25] width 36 height 47
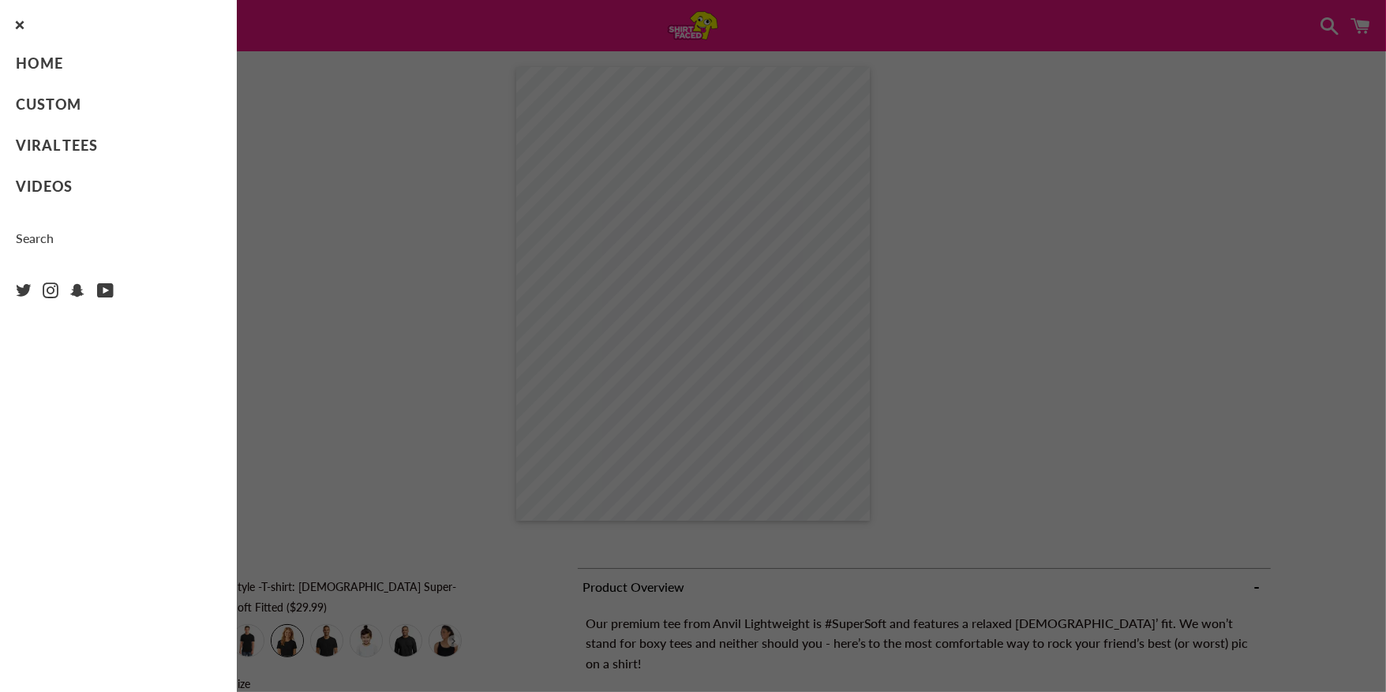
click at [45, 44] on div "Close menu" at bounding box center [118, 25] width 221 height 51
click at [47, 58] on link "Home" at bounding box center [118, 63] width 237 height 41
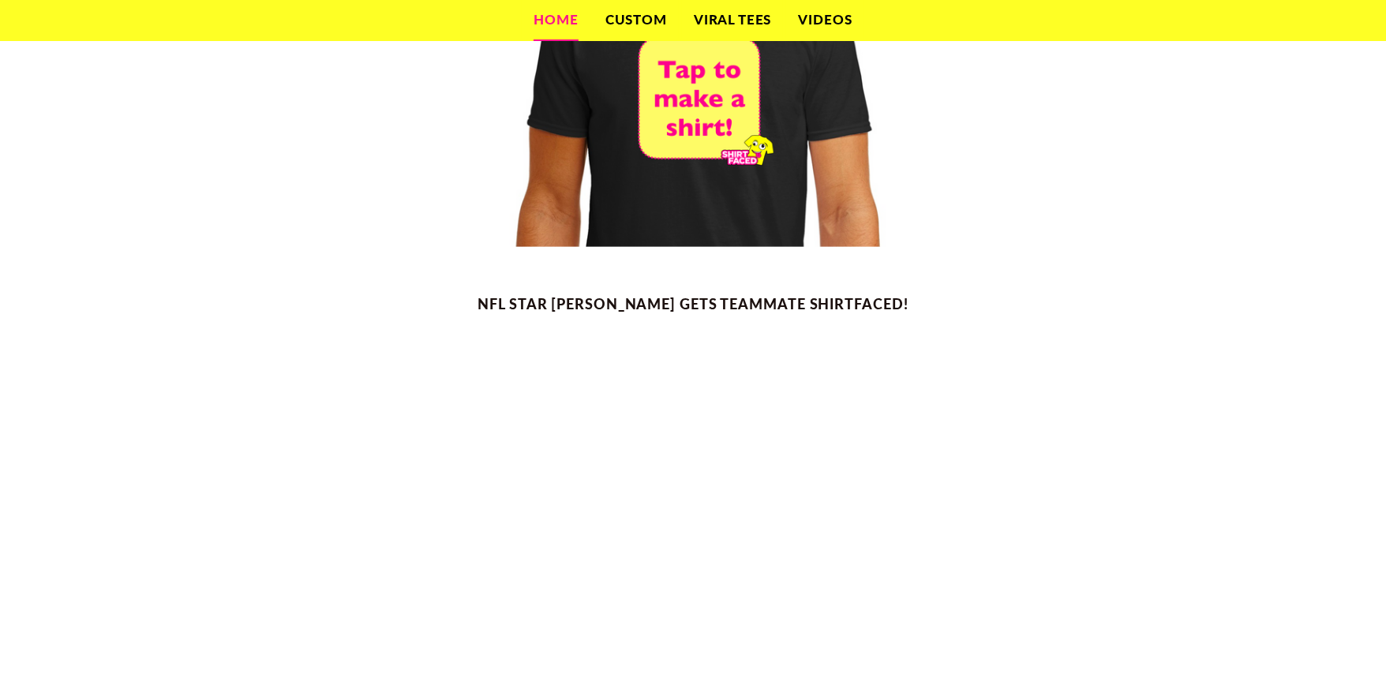
scroll to position [779, 0]
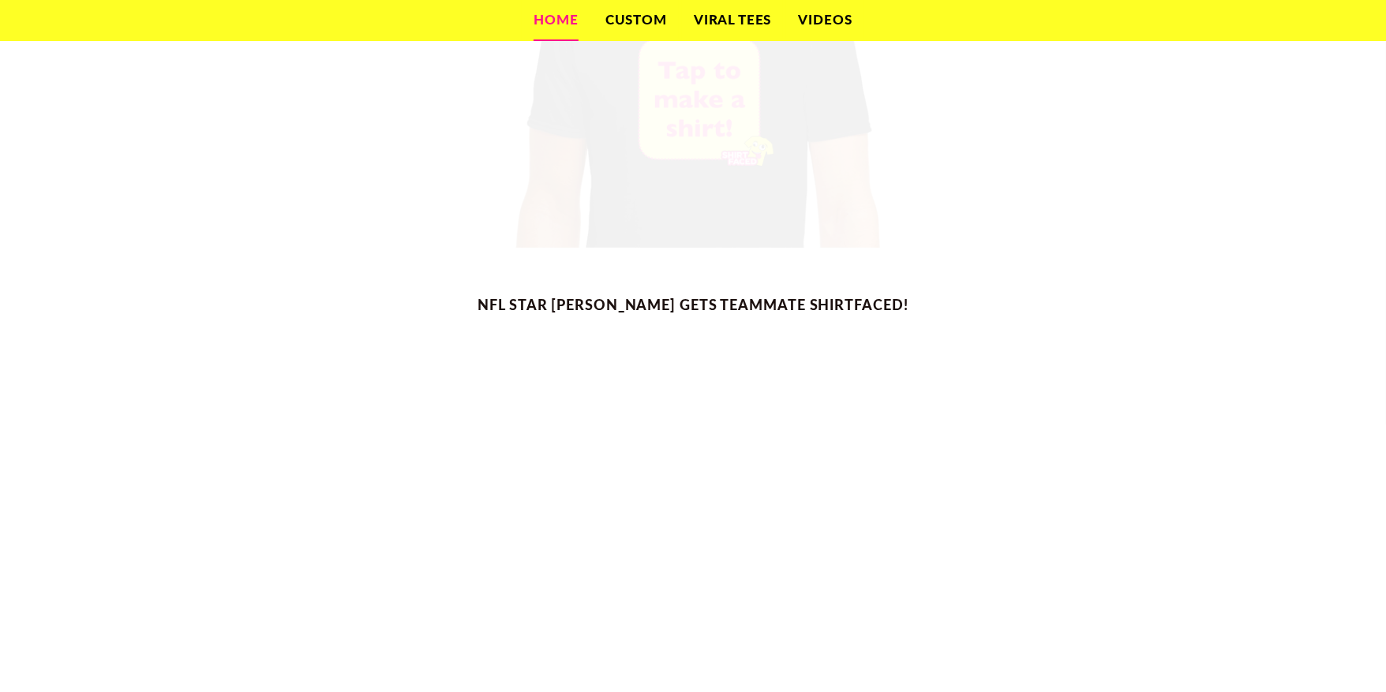
click at [667, 154] on span "Custom Shirt: Upload Your Screenshot! from $19.99" at bounding box center [693, 12] width 1386 height 474
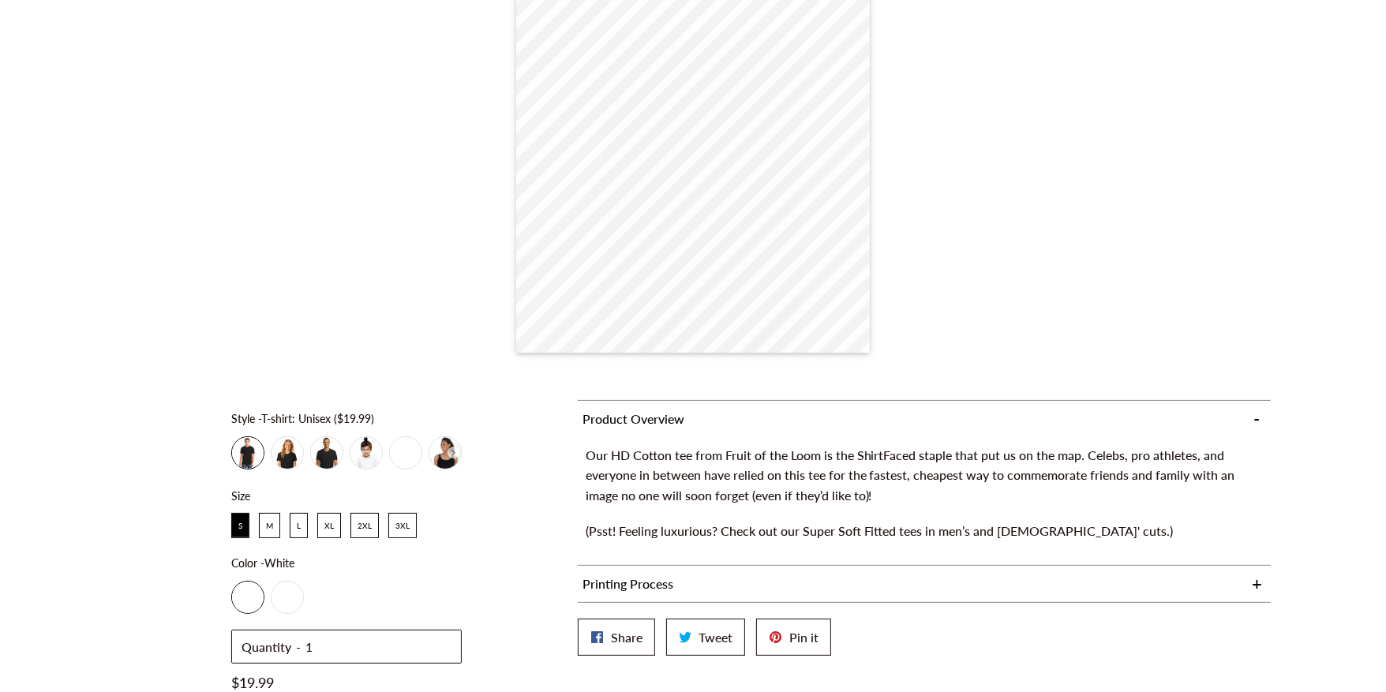
scroll to position [163, 0]
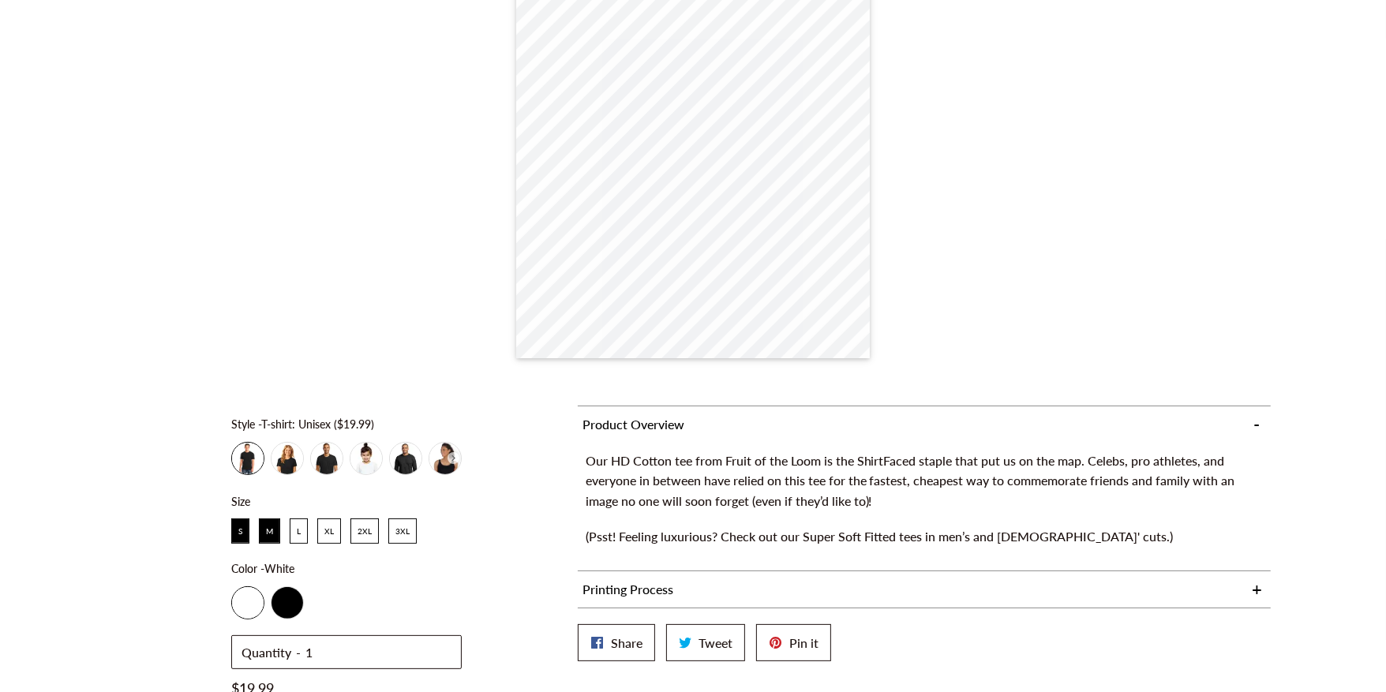
click at [271, 534] on span "M" at bounding box center [269, 531] width 7 height 9
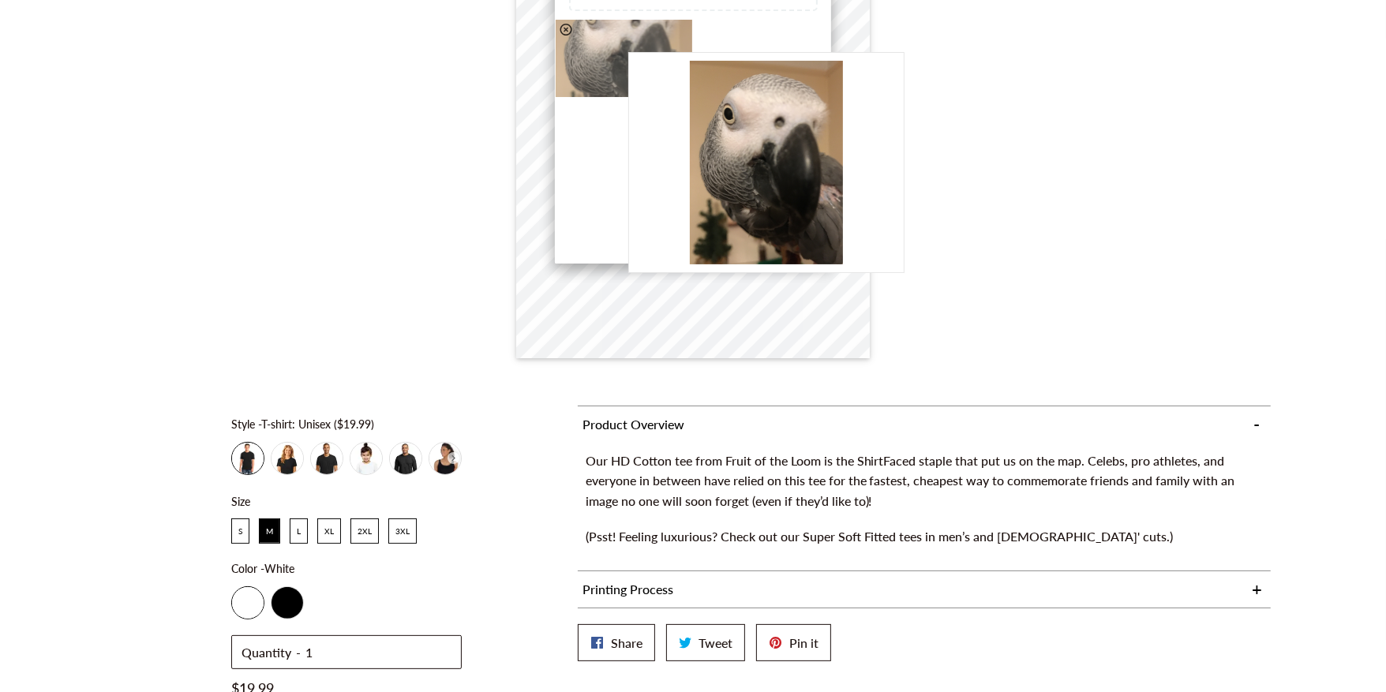
click at [620, 44] on picture at bounding box center [624, 58] width 137 height 77
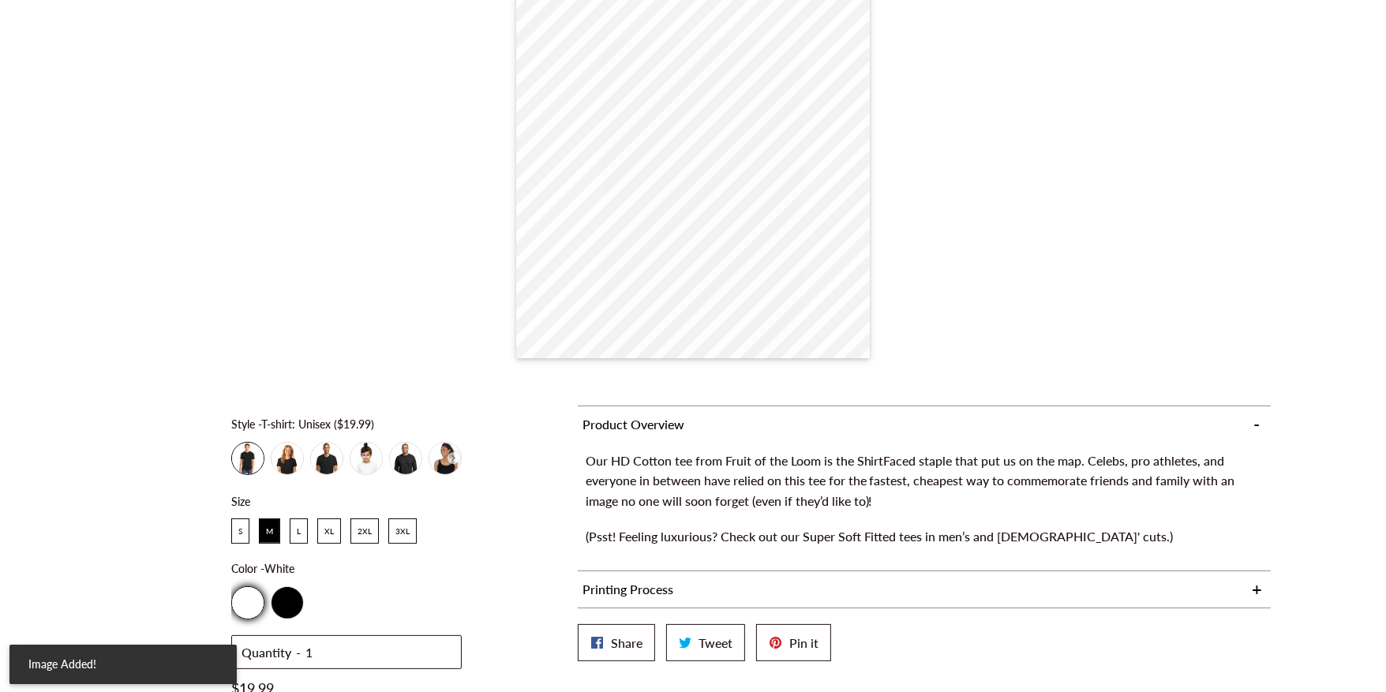
click at [249, 598] on div "White" at bounding box center [248, 603] width 32 height 32
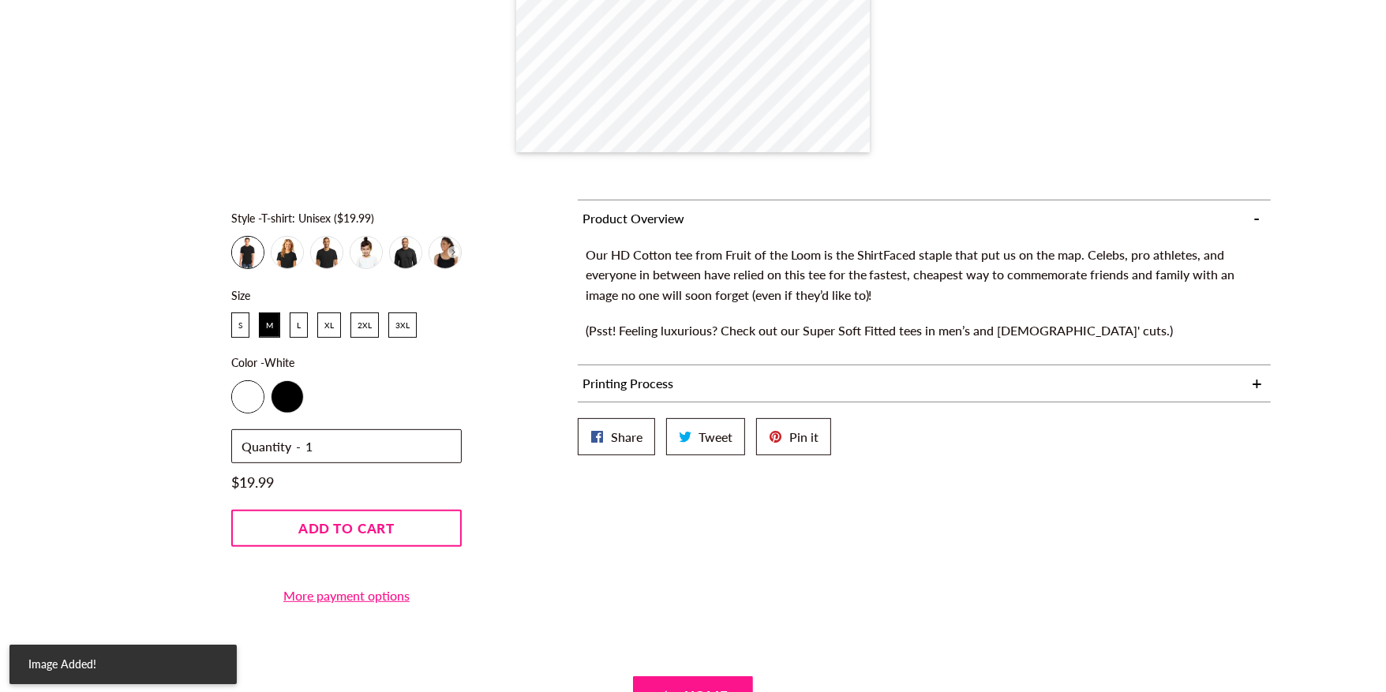
scroll to position [375, 0]
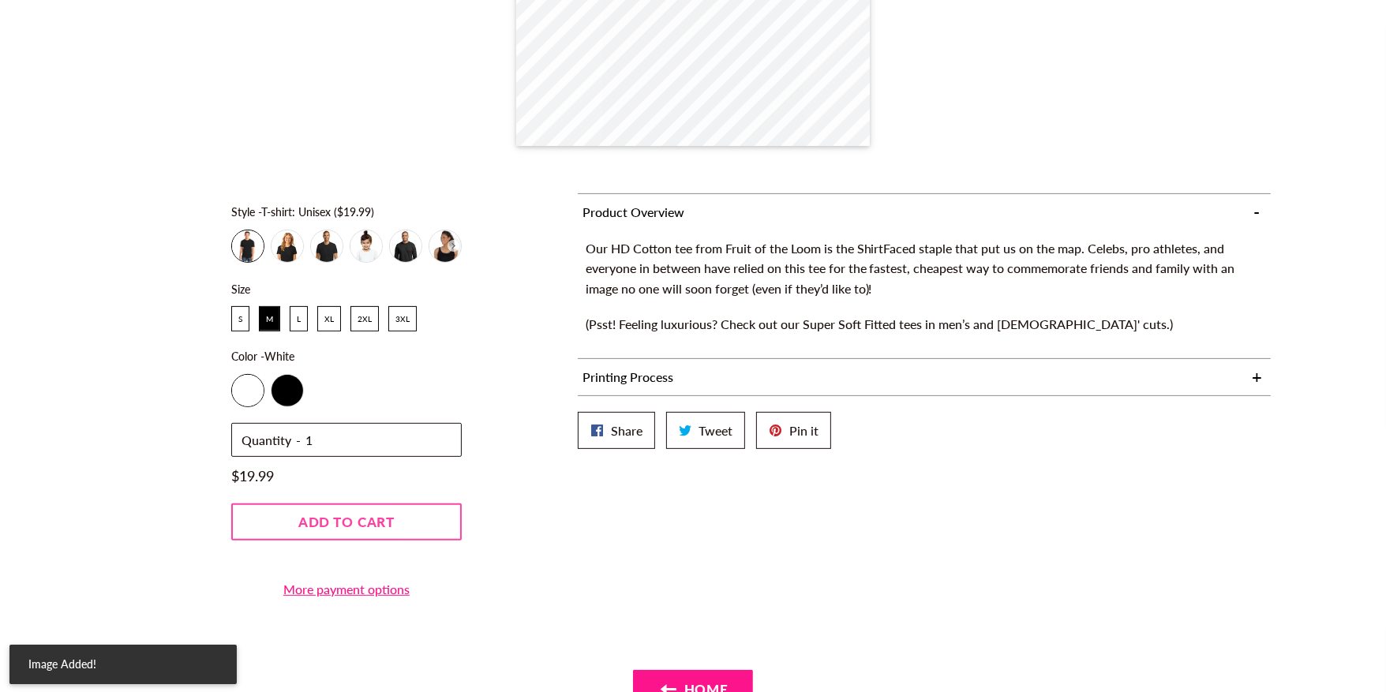
click at [399, 525] on button "Add to cart" at bounding box center [346, 522] width 231 height 37
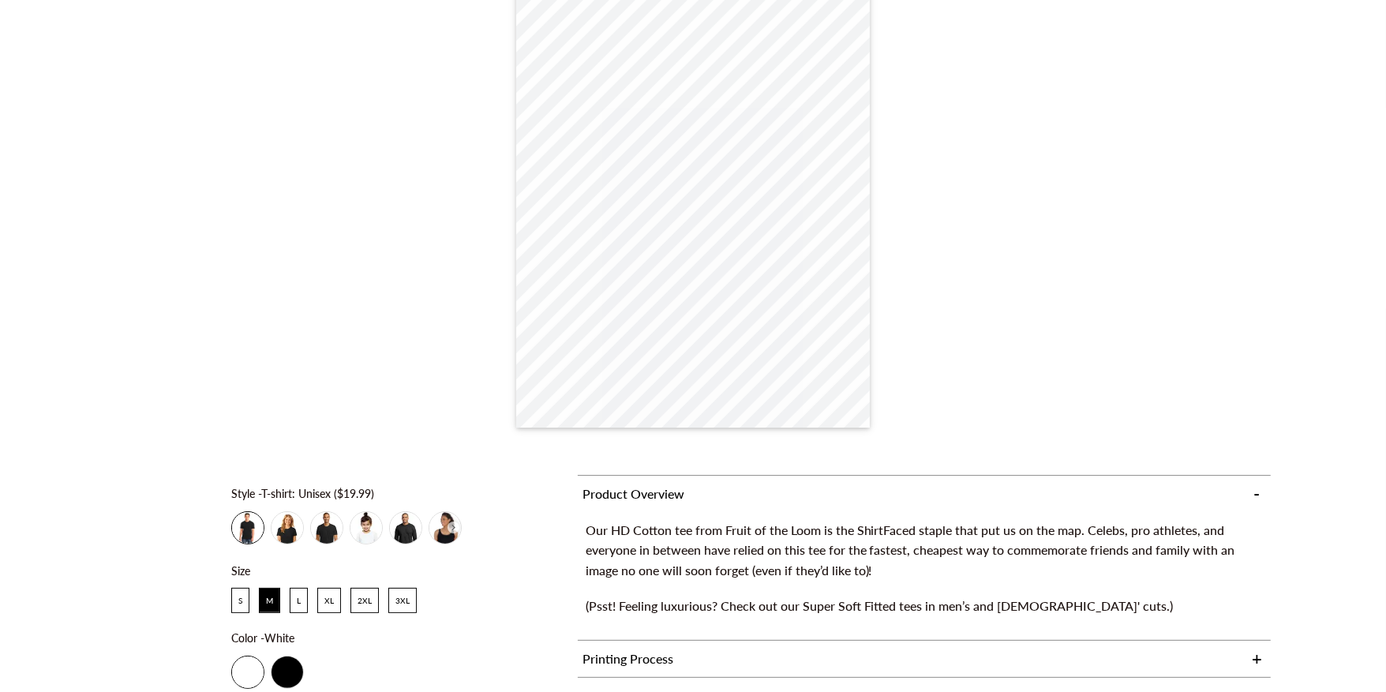
scroll to position [0, 0]
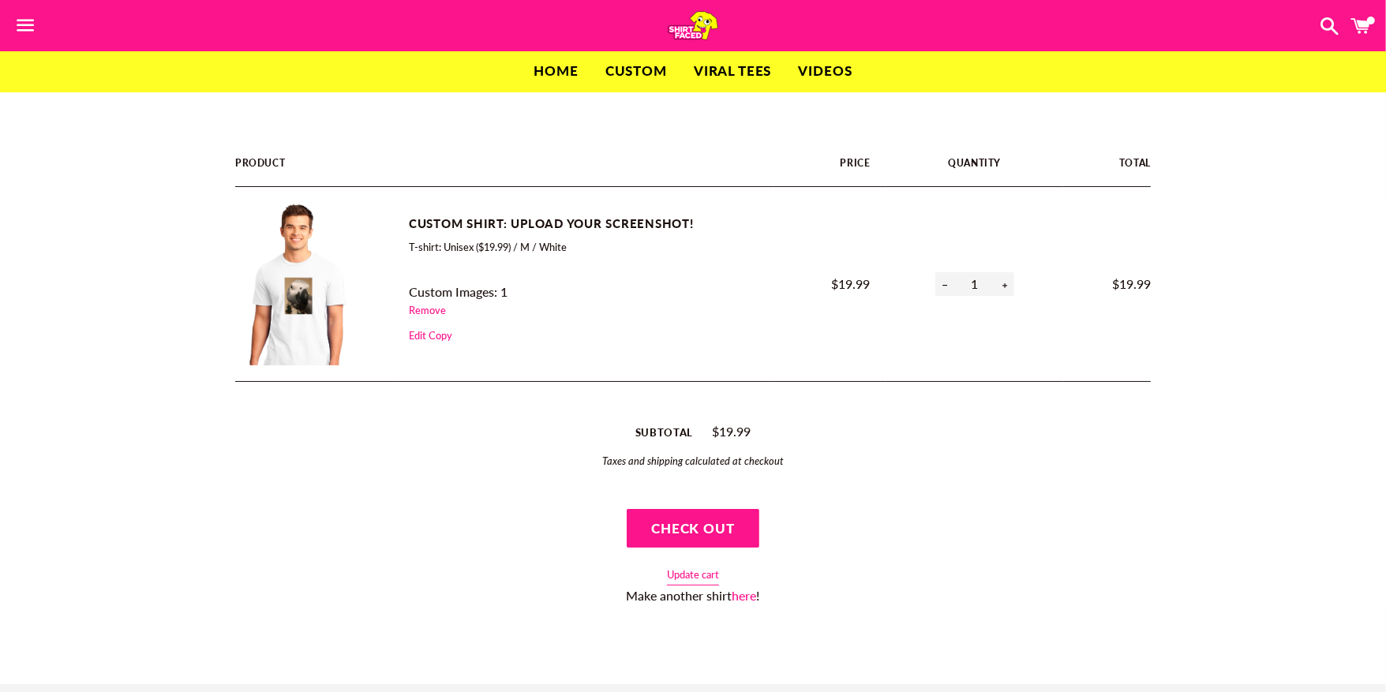
click at [553, 76] on link "Home" at bounding box center [556, 70] width 68 height 39
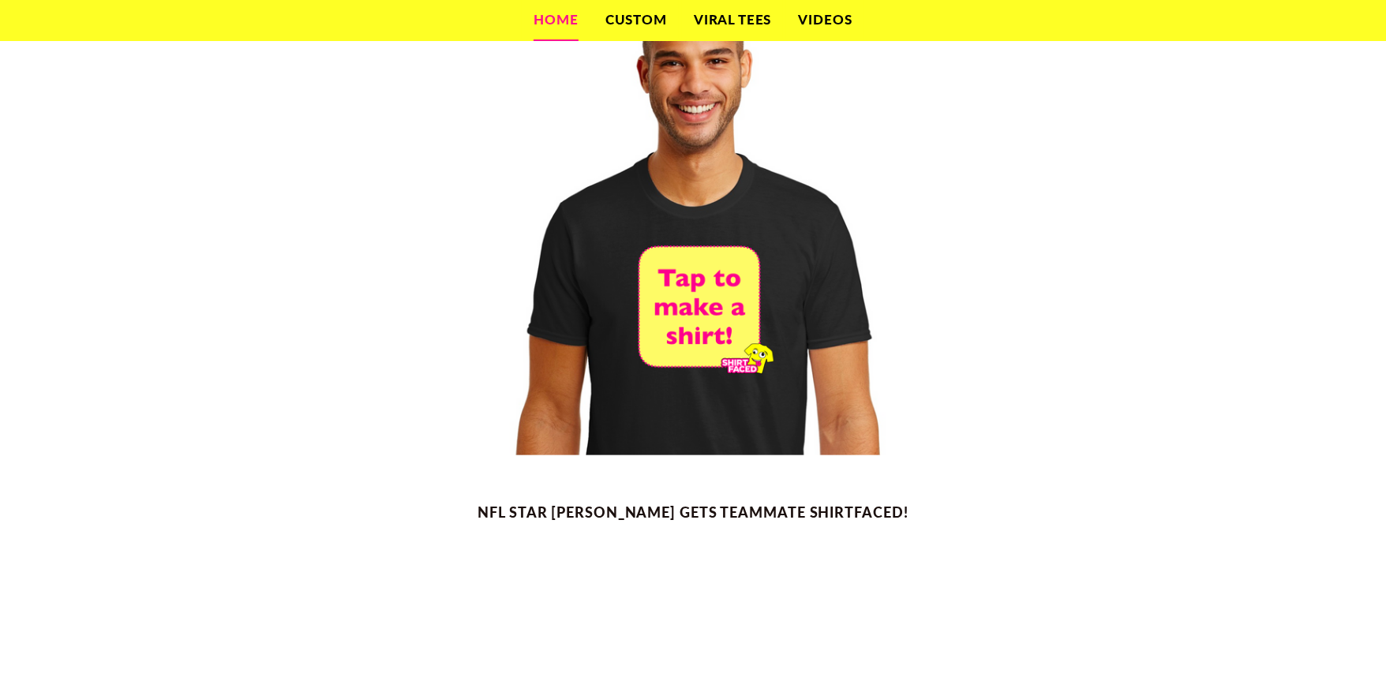
scroll to position [580, 0]
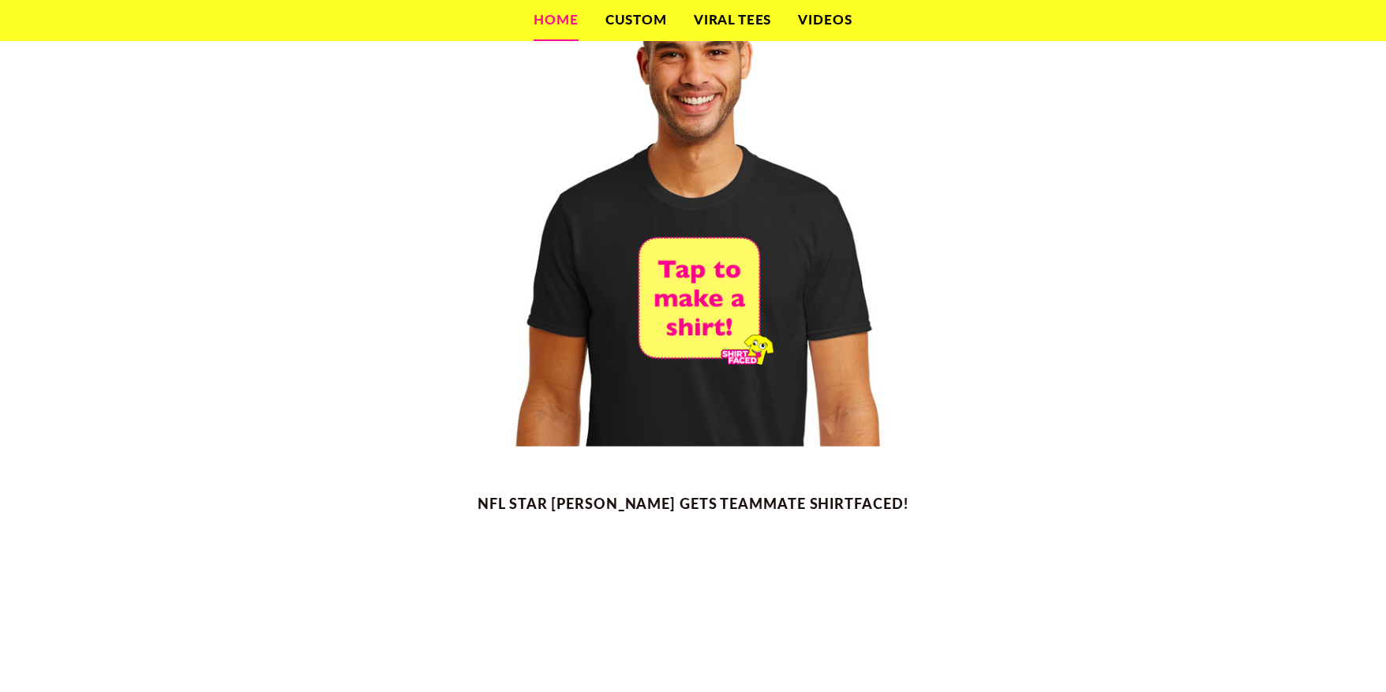
click at [575, 302] on span "Custom Shirt: Upload Your Screenshot! from $19.99" at bounding box center [693, 211] width 1386 height 474
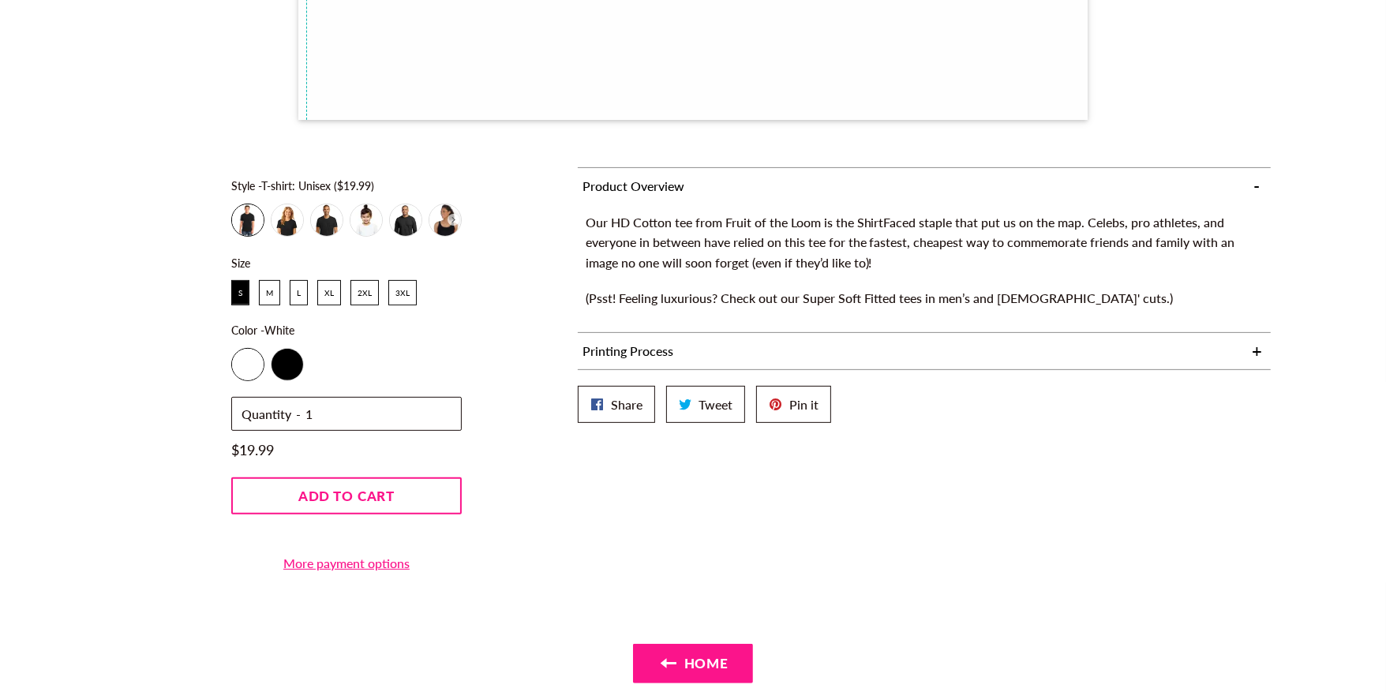
scroll to position [422, 0]
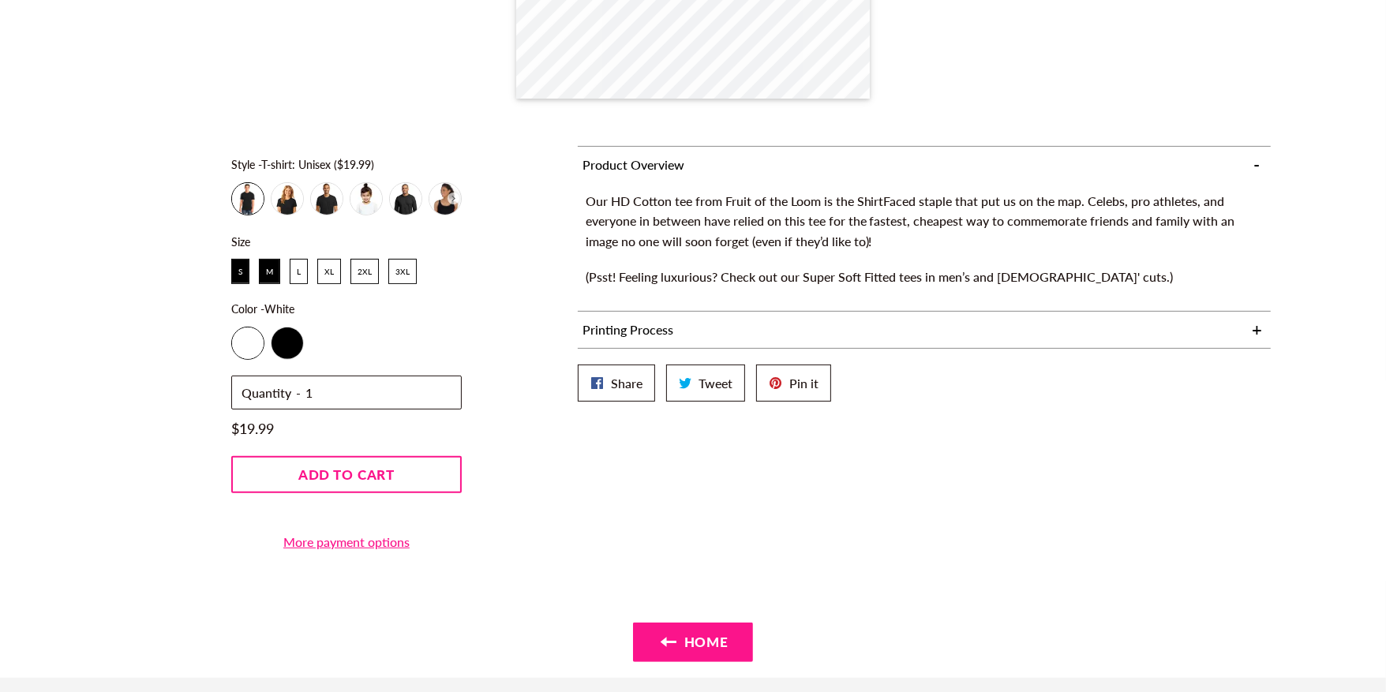
click at [268, 279] on div "M" at bounding box center [270, 272] width 20 height 24
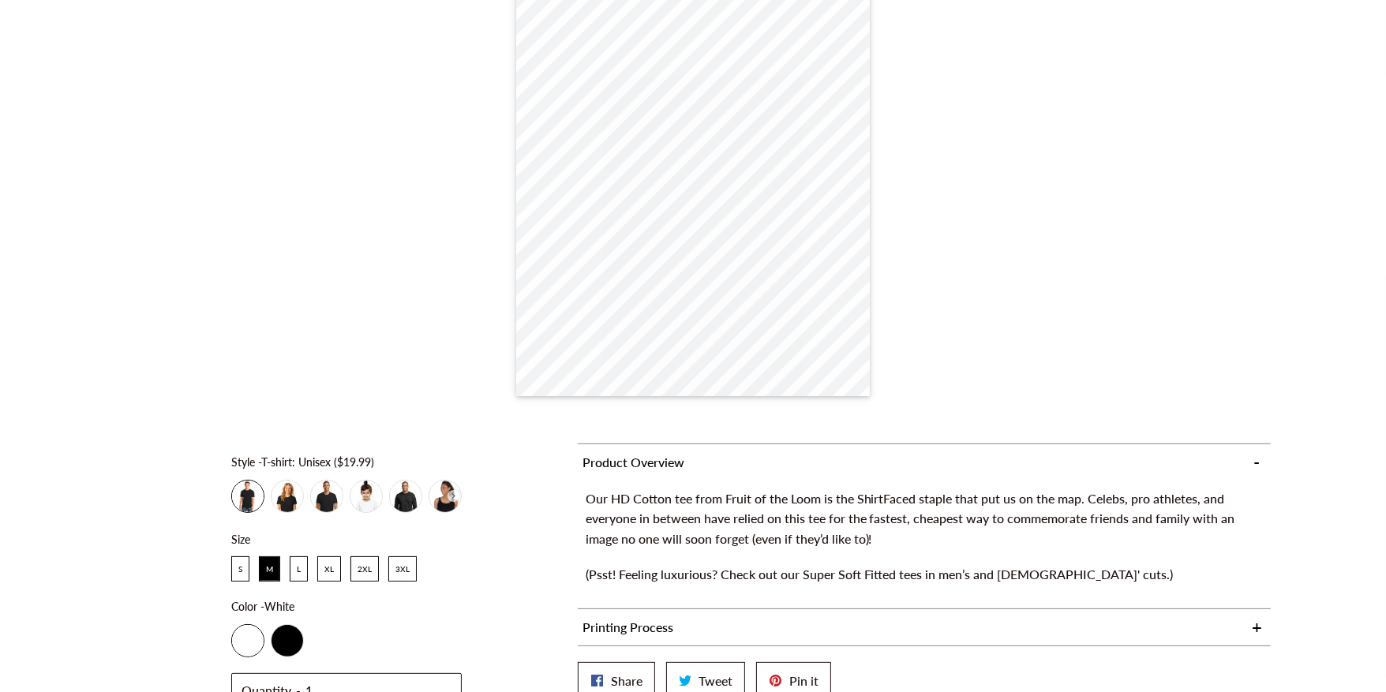
scroll to position [96, 0]
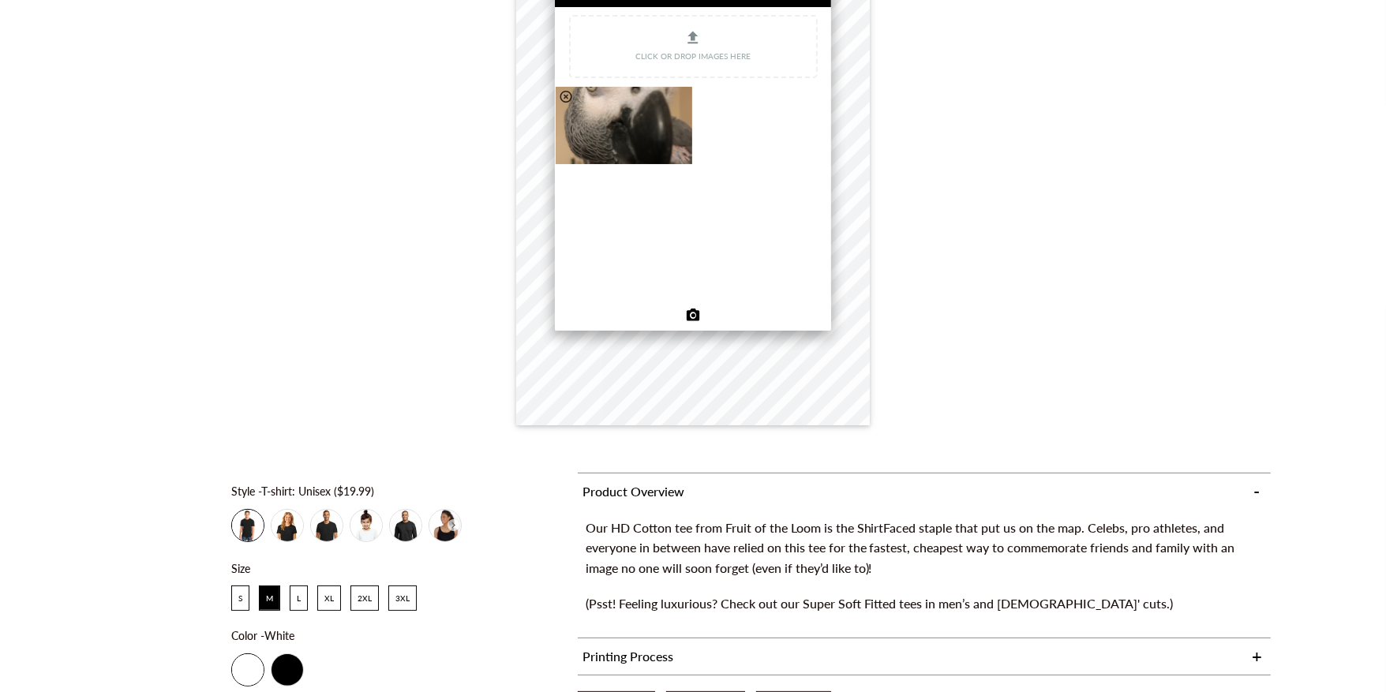
click at [713, 43] on div "Click or drop images here" at bounding box center [693, 46] width 245 height 35
type input "C:\fakepath\Caroline, Dino, and Charlie.png"
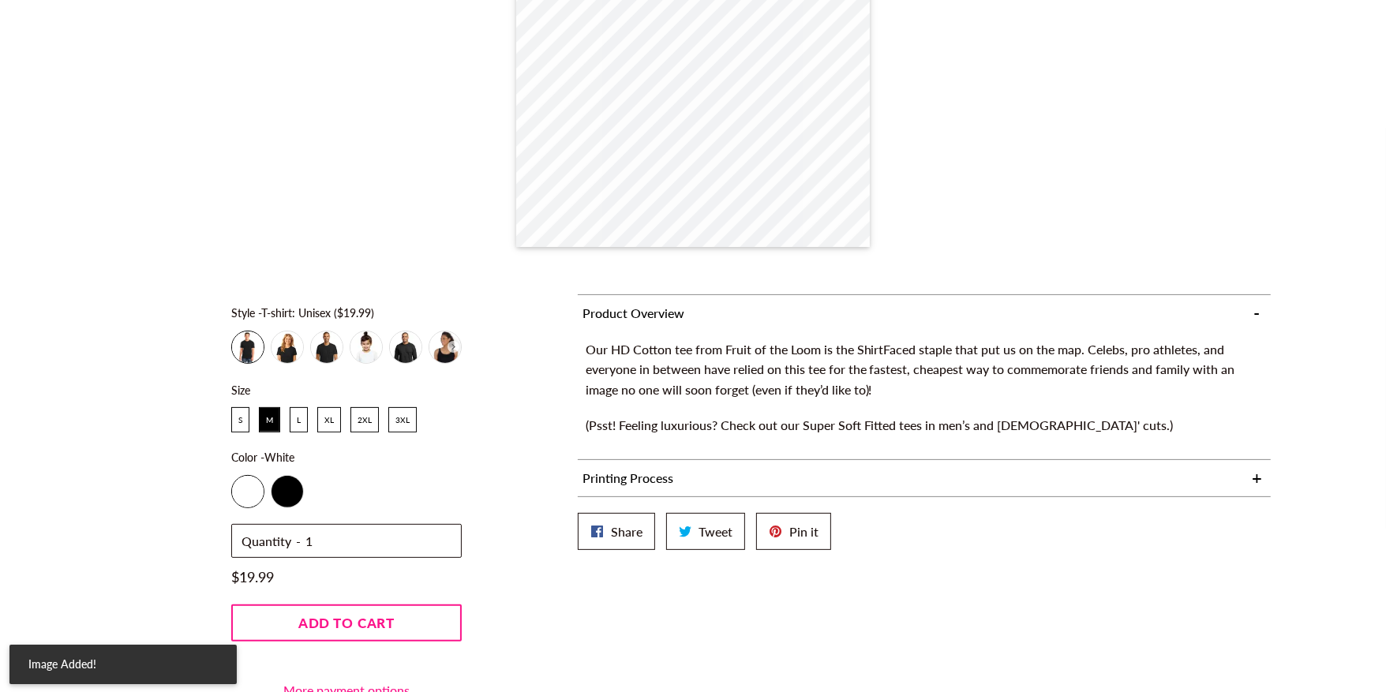
scroll to position [332, 0]
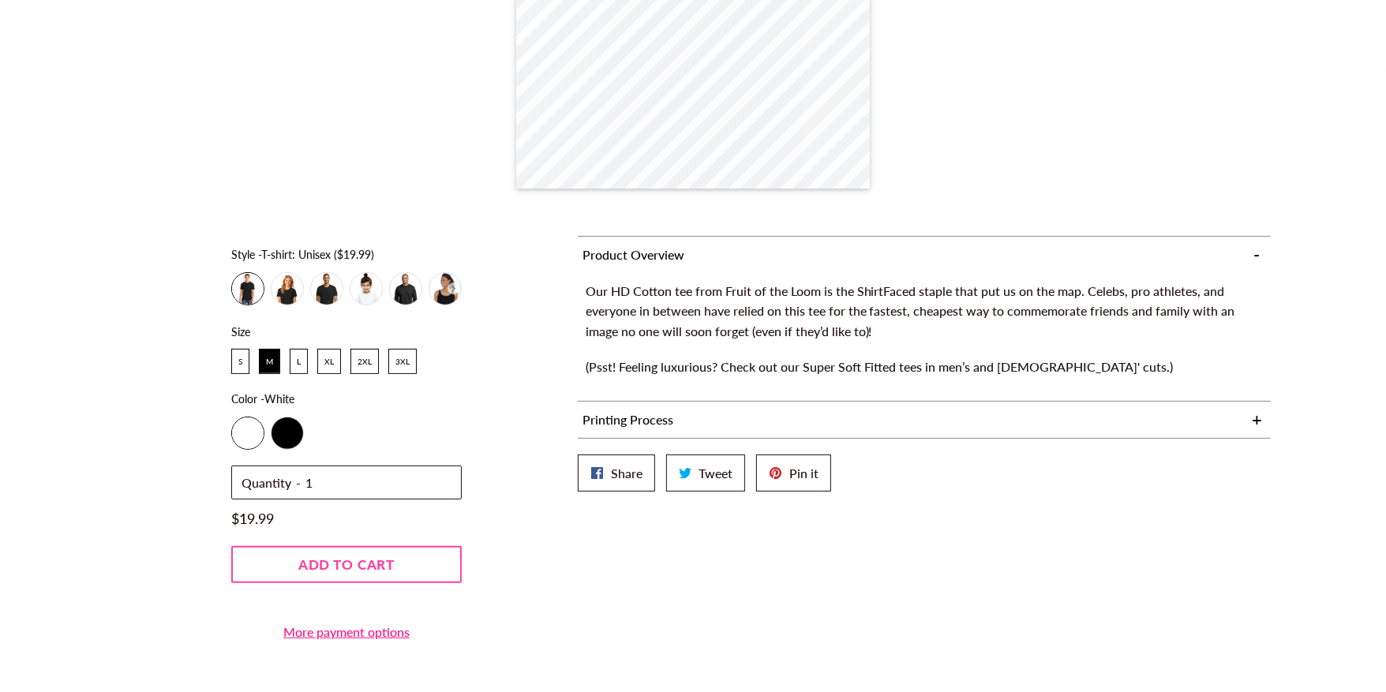
click at [378, 557] on span "Add to cart" at bounding box center [346, 565] width 96 height 17
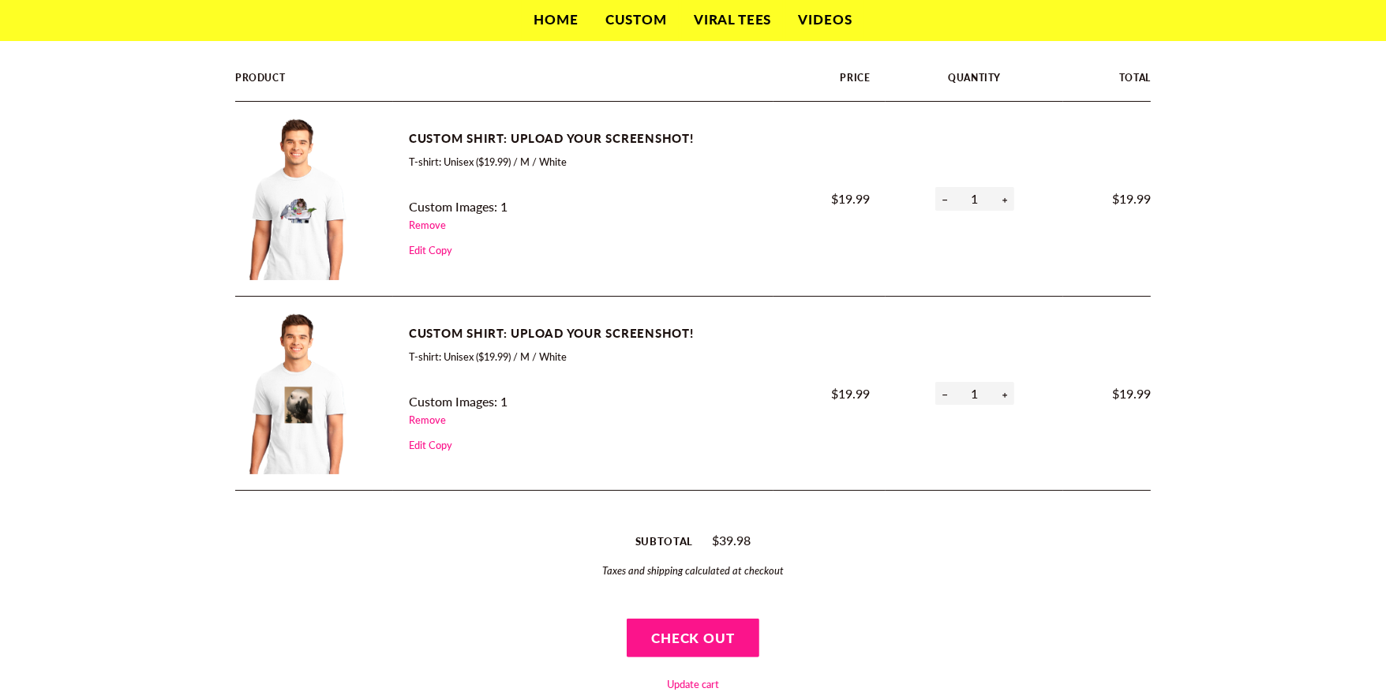
scroll to position [100, 0]
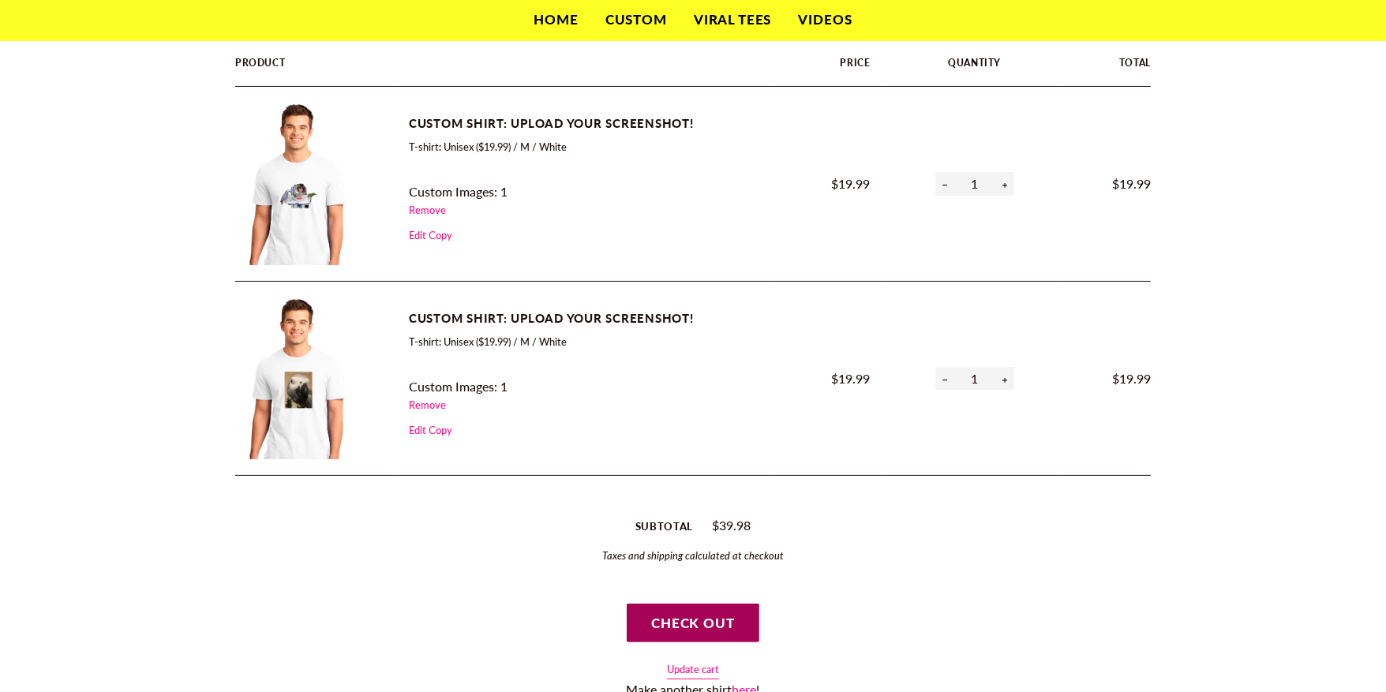
click at [684, 625] on button "Check out" at bounding box center [693, 623] width 133 height 39
